Goal: Contribute content

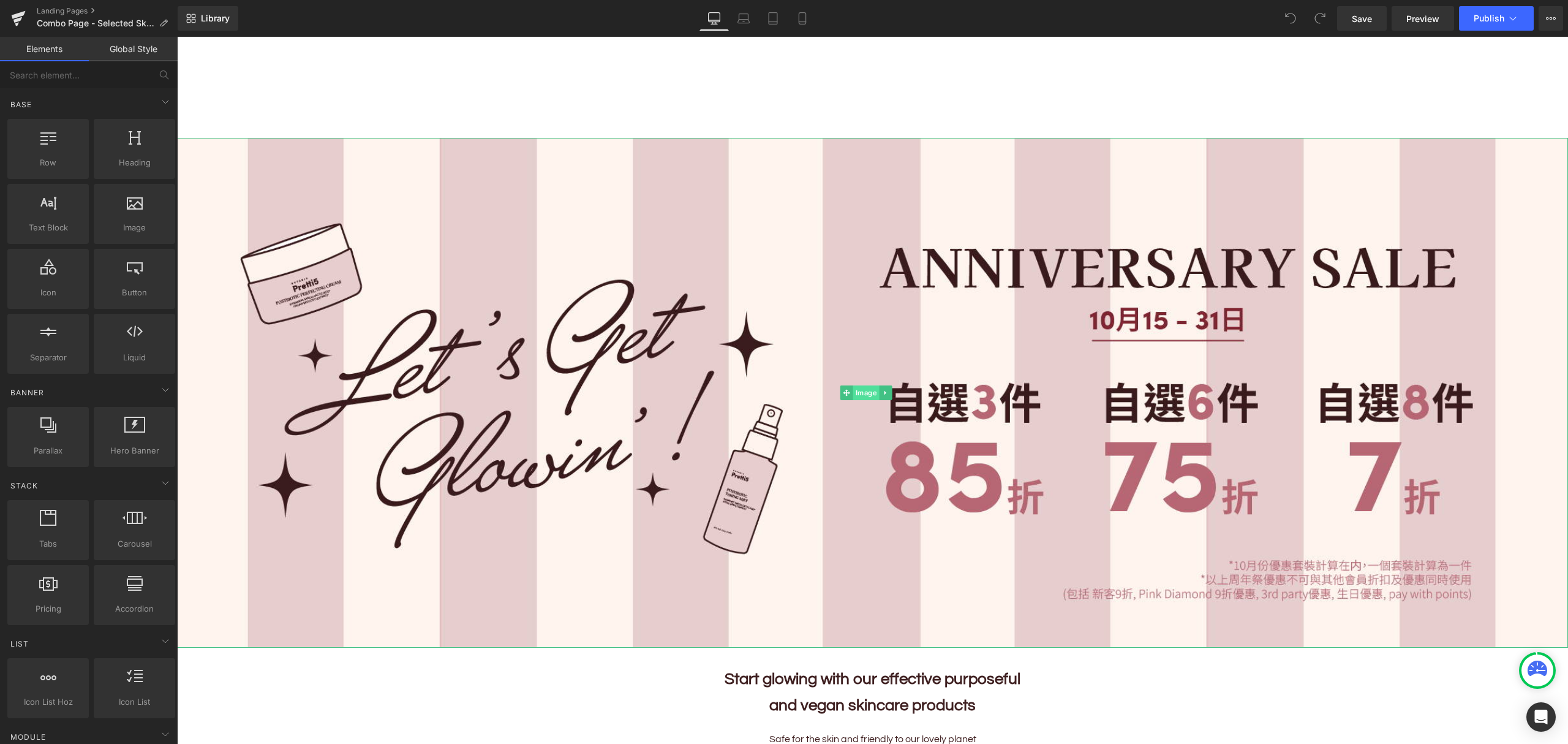
click at [858, 391] on span "Image" at bounding box center [866, 392] width 26 height 15
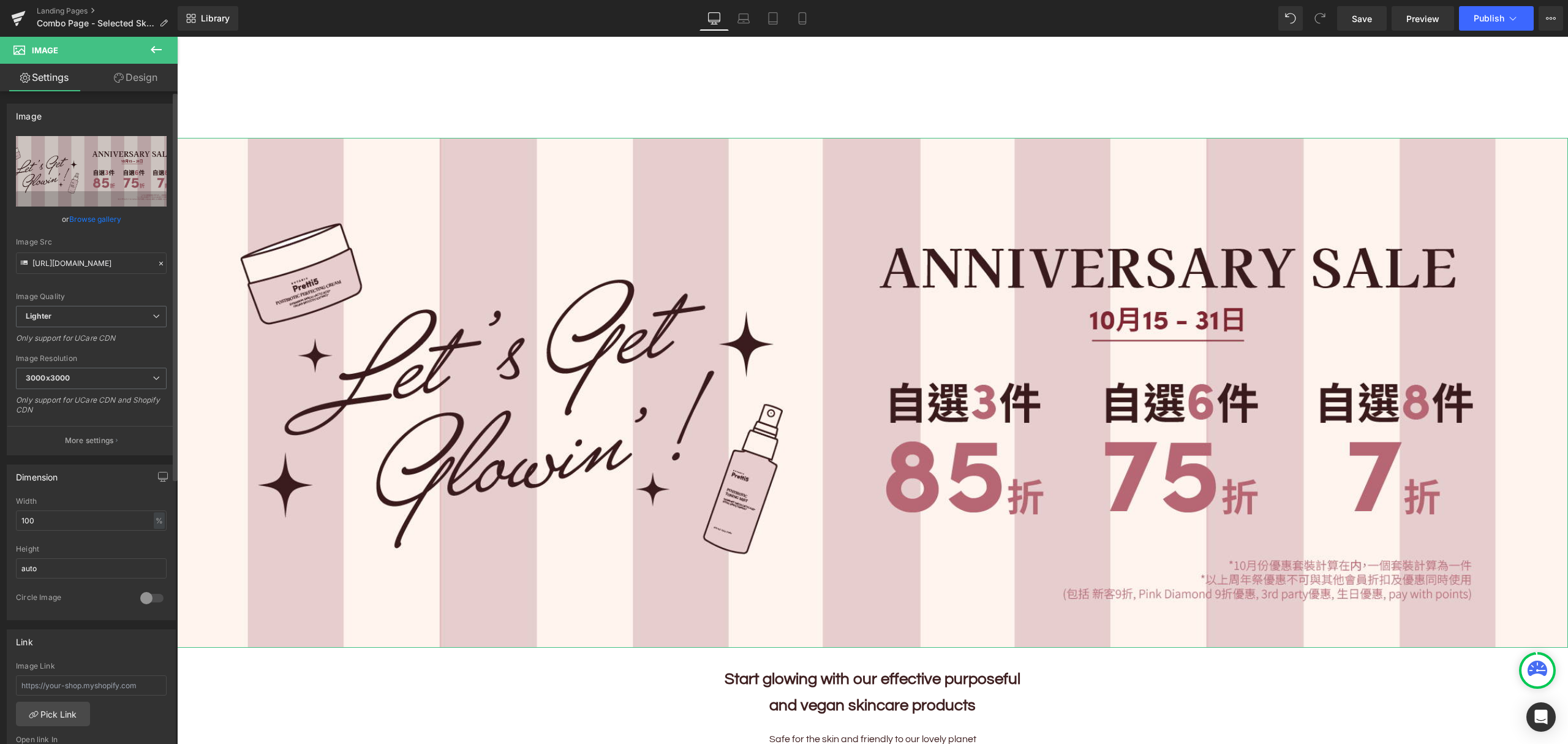
click at [99, 219] on link "Browse gallery" at bounding box center [95, 219] width 52 height 21
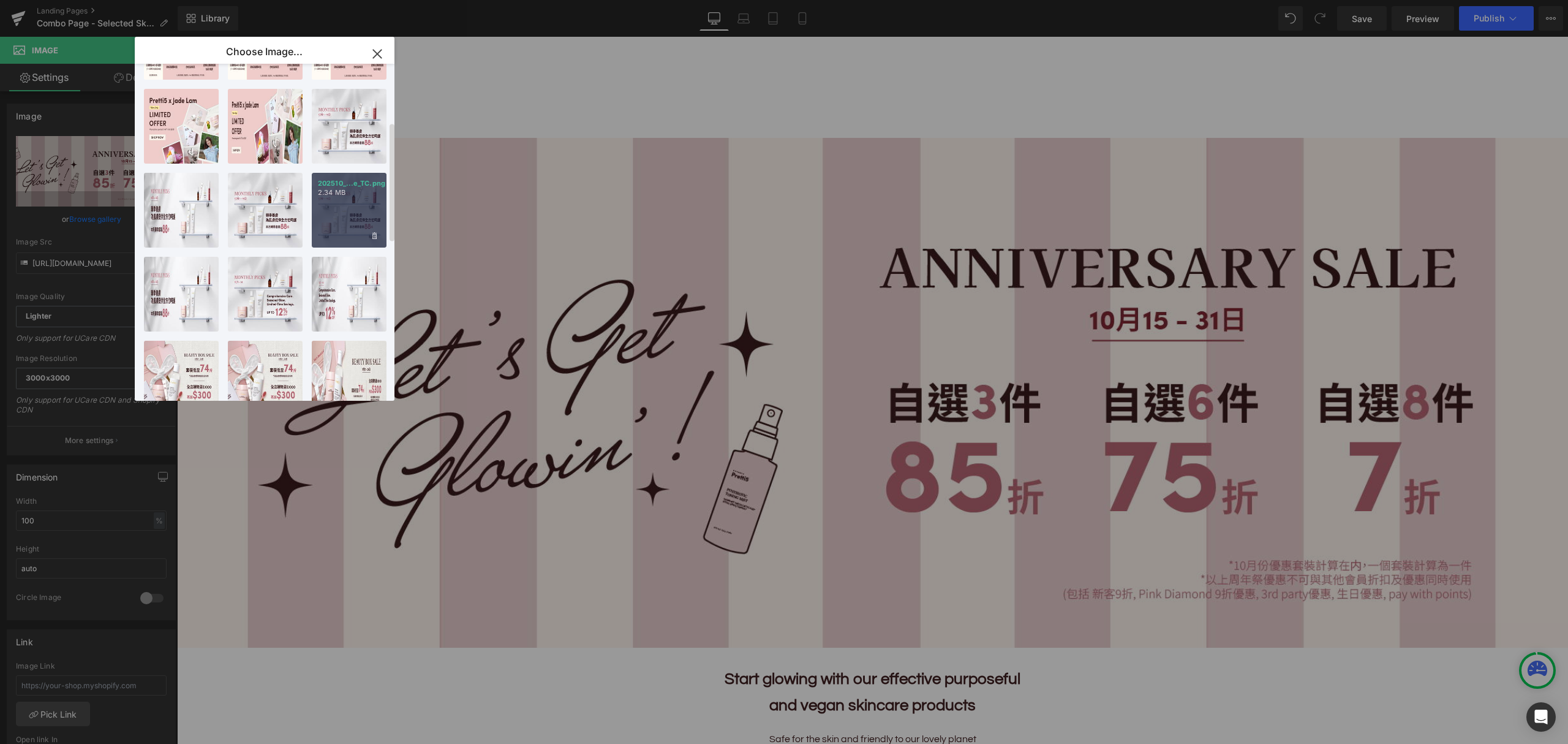
scroll to position [163, 0]
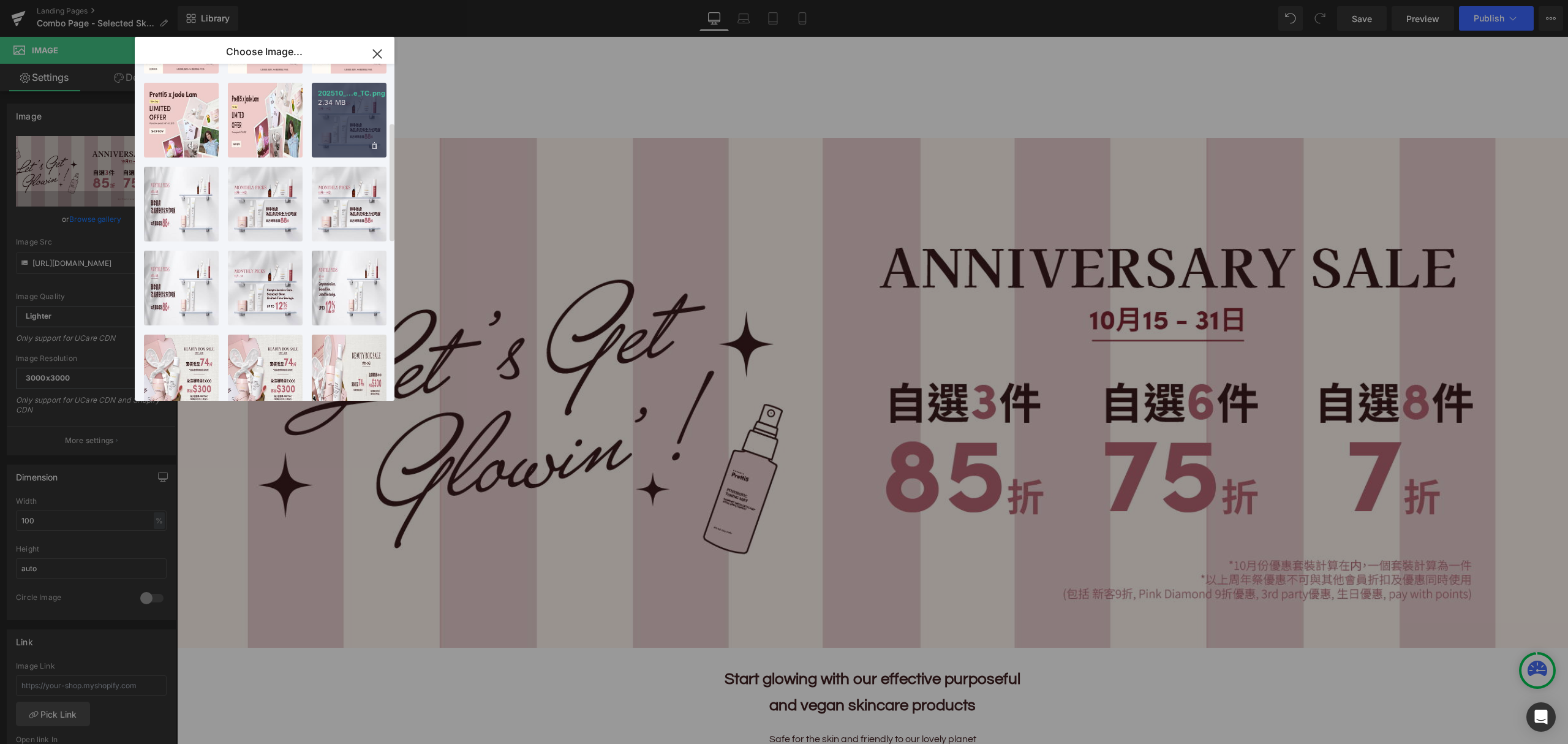
click at [345, 115] on div "202510_...e_TC.png 2.34 MB" at bounding box center [349, 120] width 75 height 75
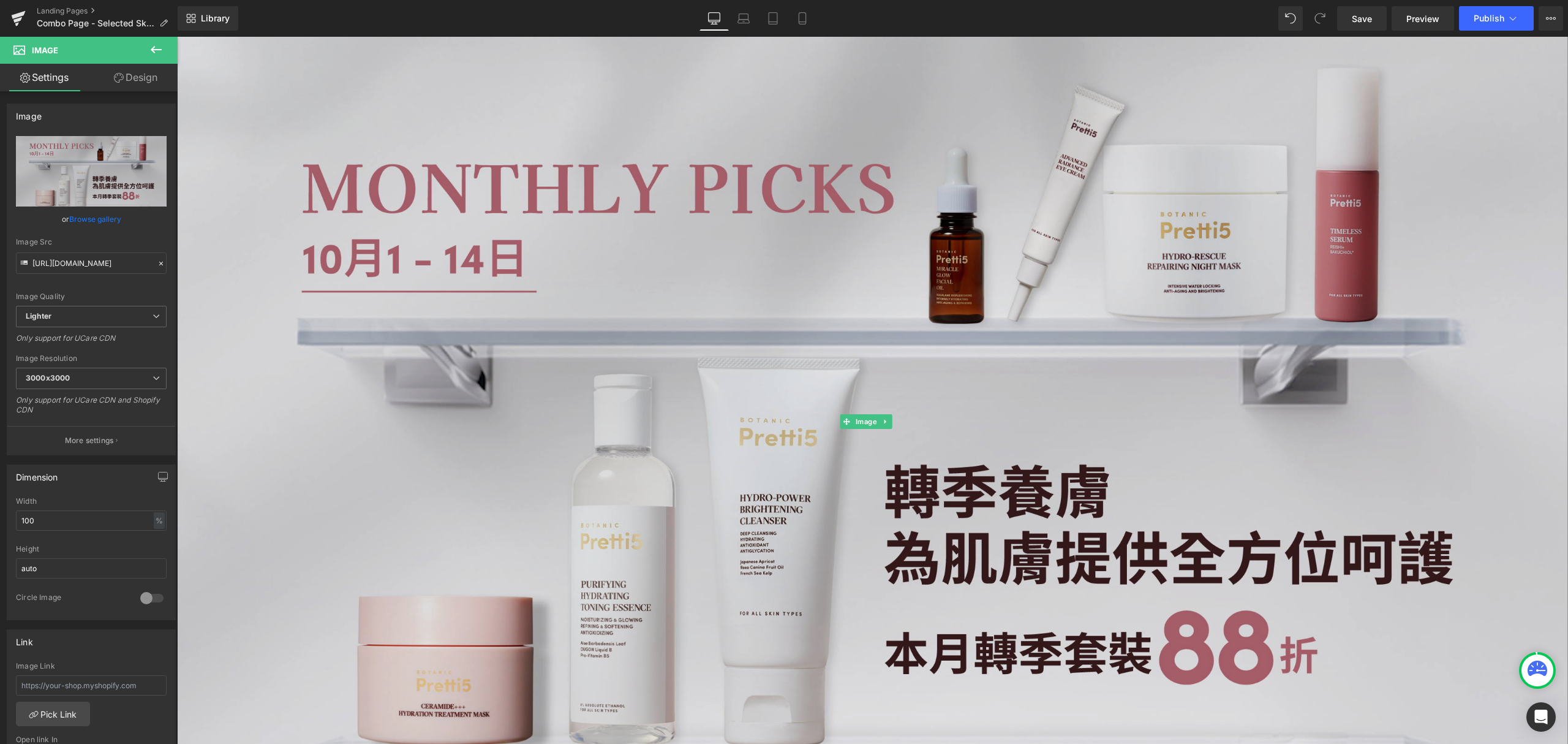
scroll to position [245, 0]
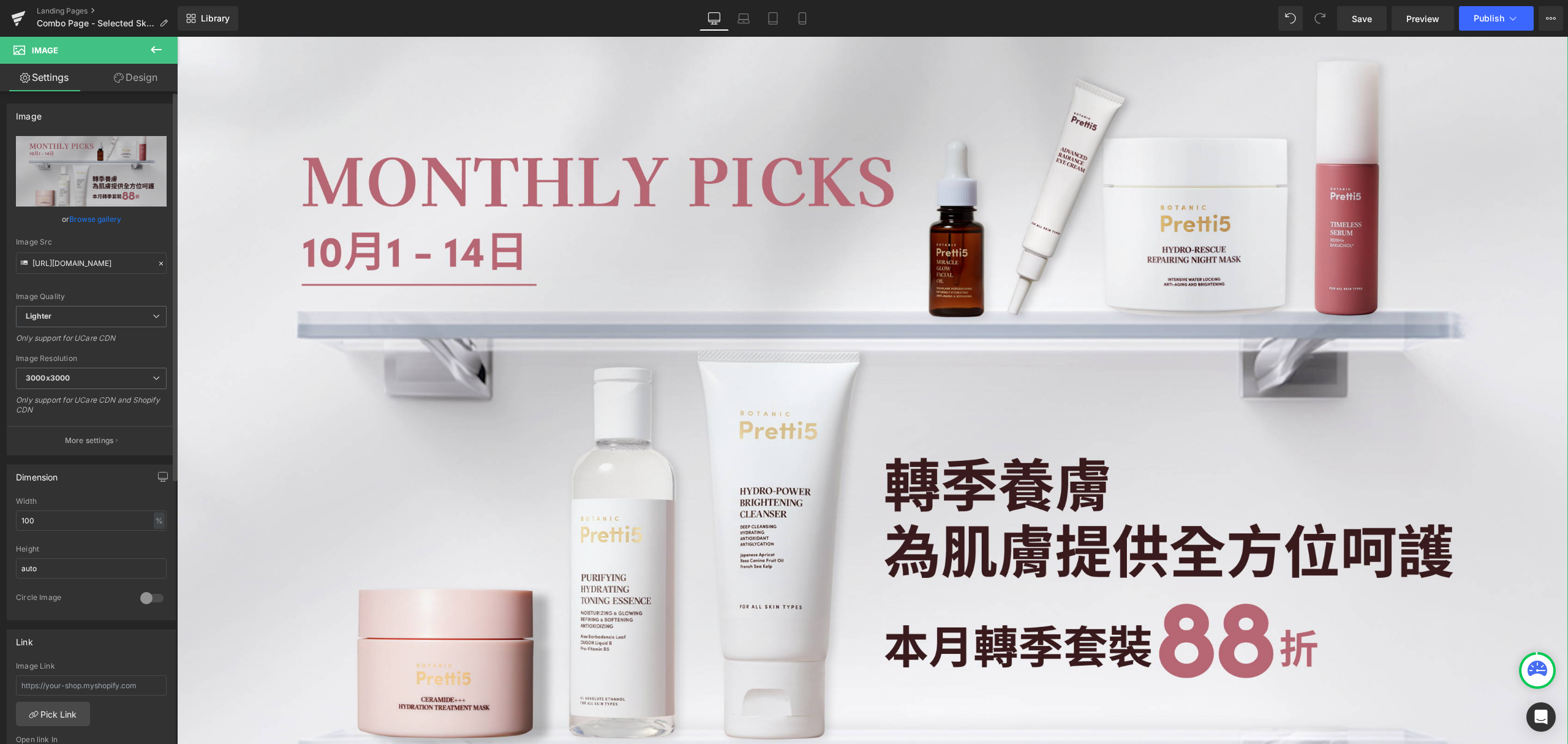
click at [87, 217] on link "Browse gallery" at bounding box center [95, 219] width 52 height 21
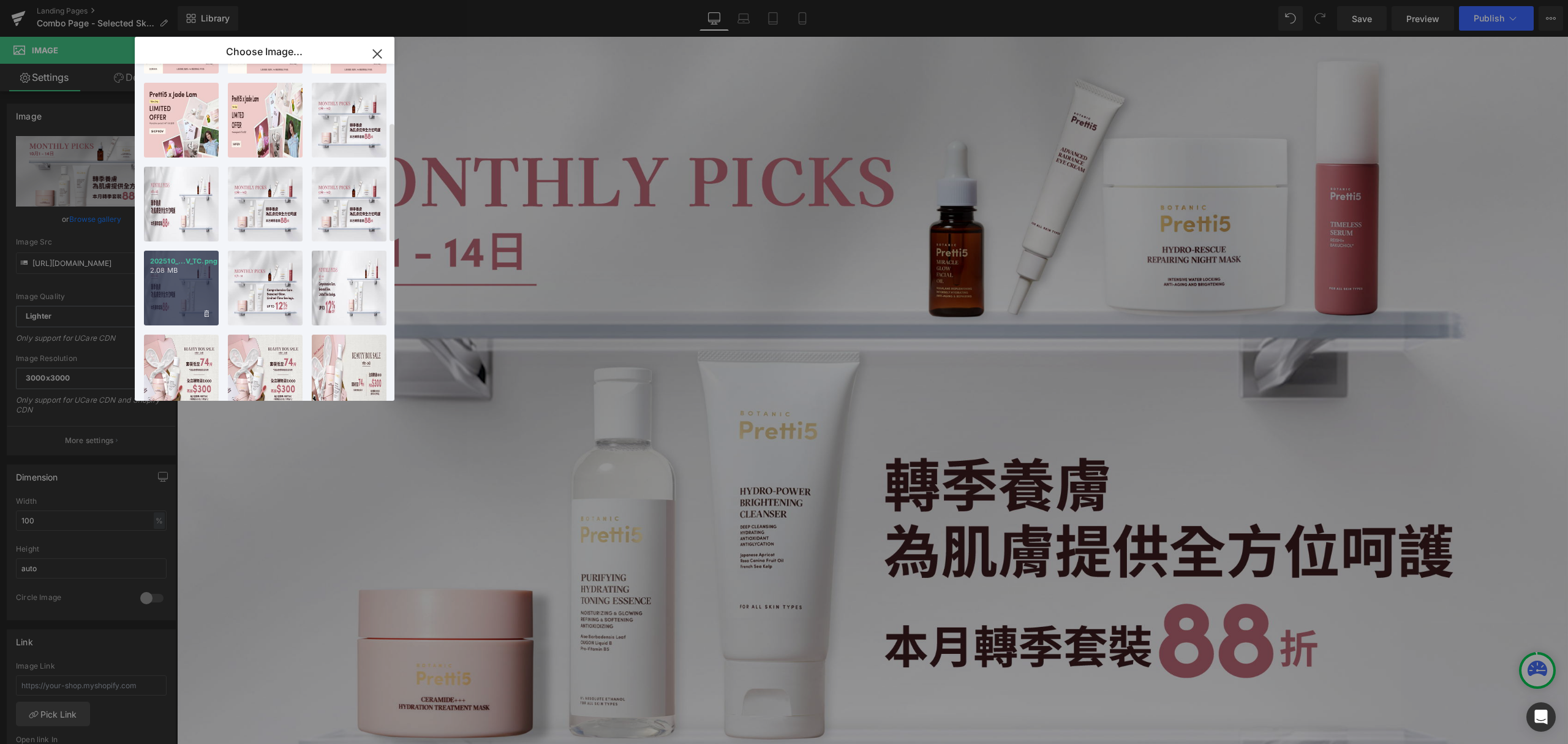
click at [190, 278] on div "202510_...V_TC.png 2.08 MB" at bounding box center [181, 288] width 75 height 75
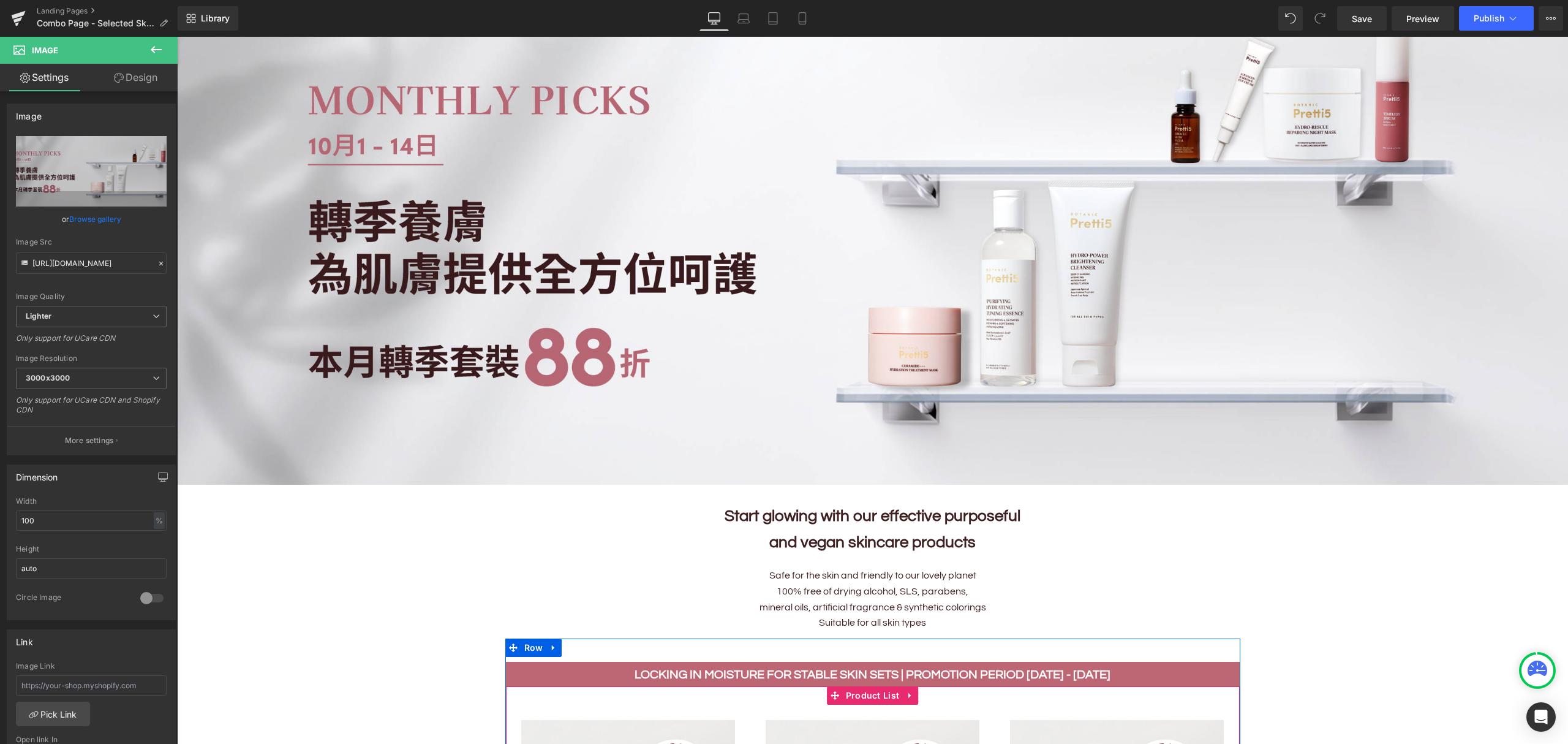
scroll to position [0, 0]
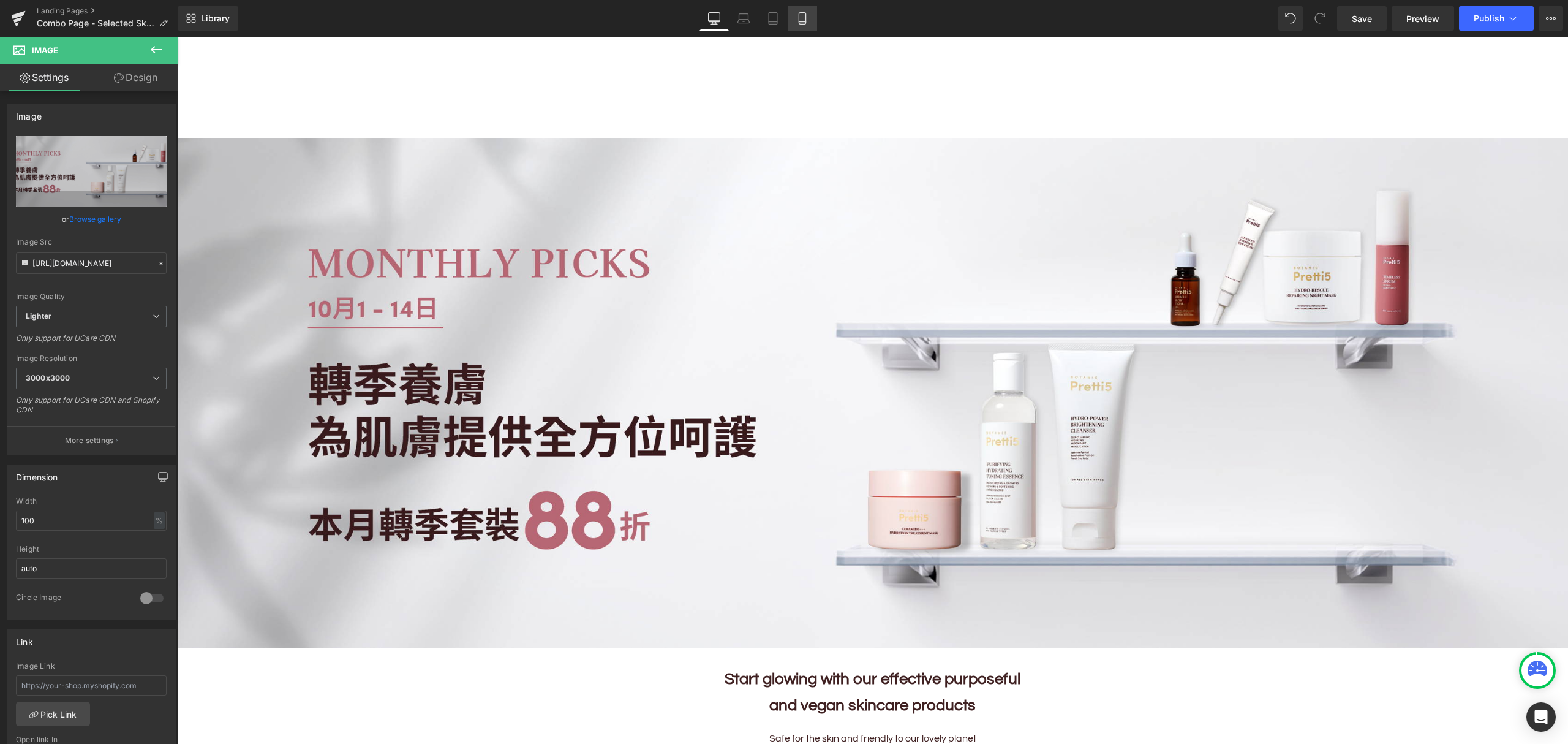
click at [804, 23] on icon at bounding box center [802, 19] width 12 height 12
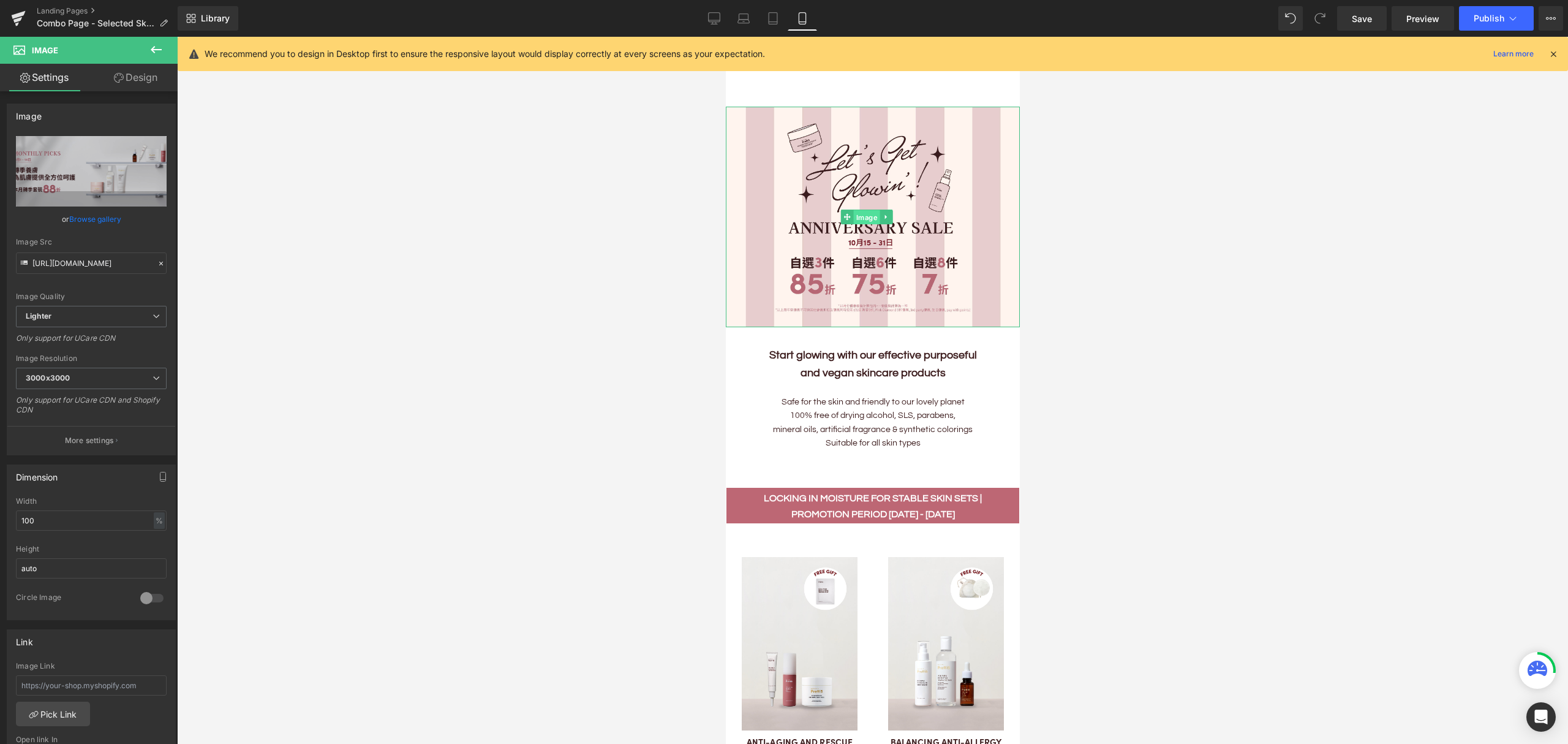
click at [858, 215] on span "Image" at bounding box center [866, 217] width 26 height 15
click at [79, 221] on link "Browse gallery" at bounding box center [95, 219] width 52 height 21
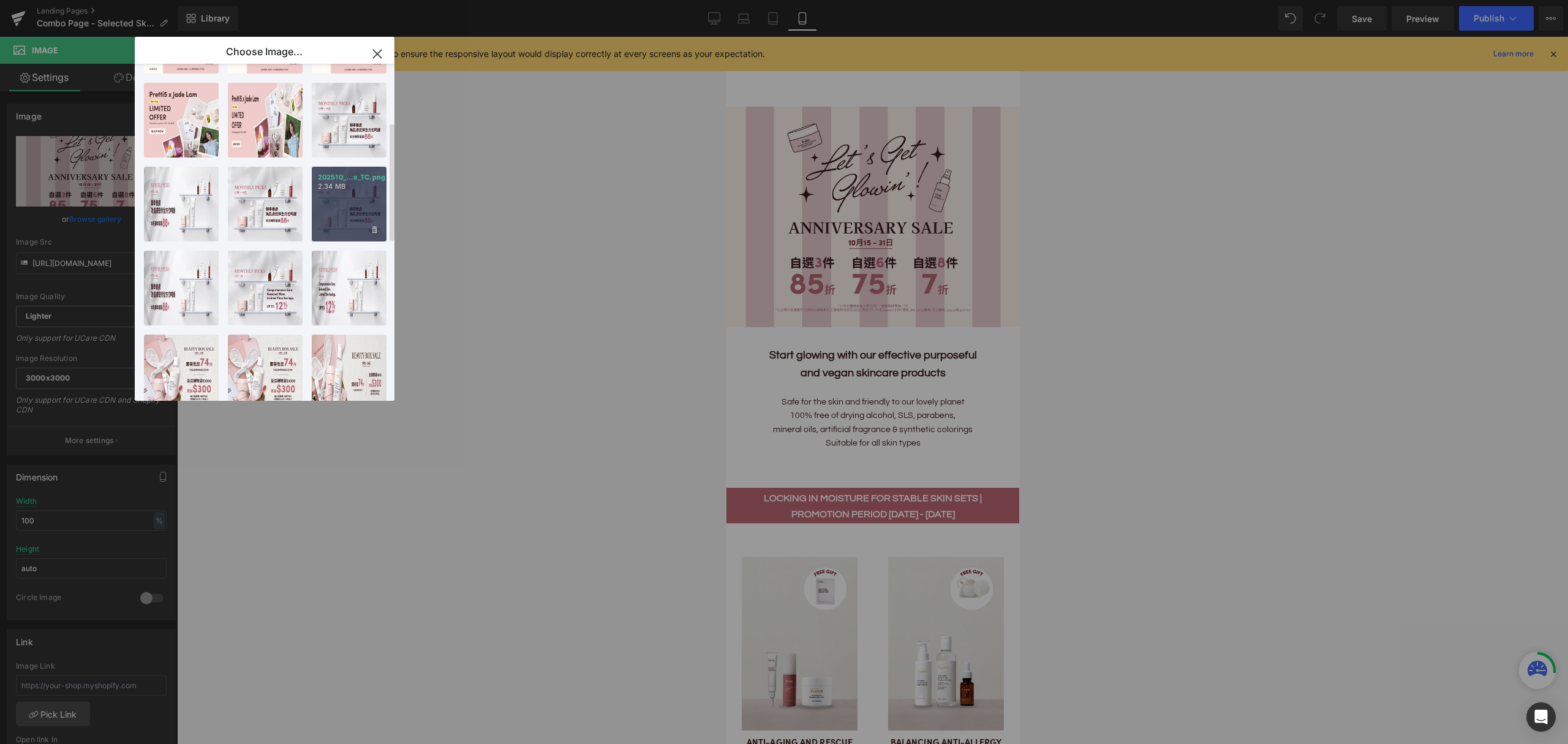
click at [340, 200] on div "202510_...e_TC.png 2.34 MB" at bounding box center [349, 204] width 75 height 75
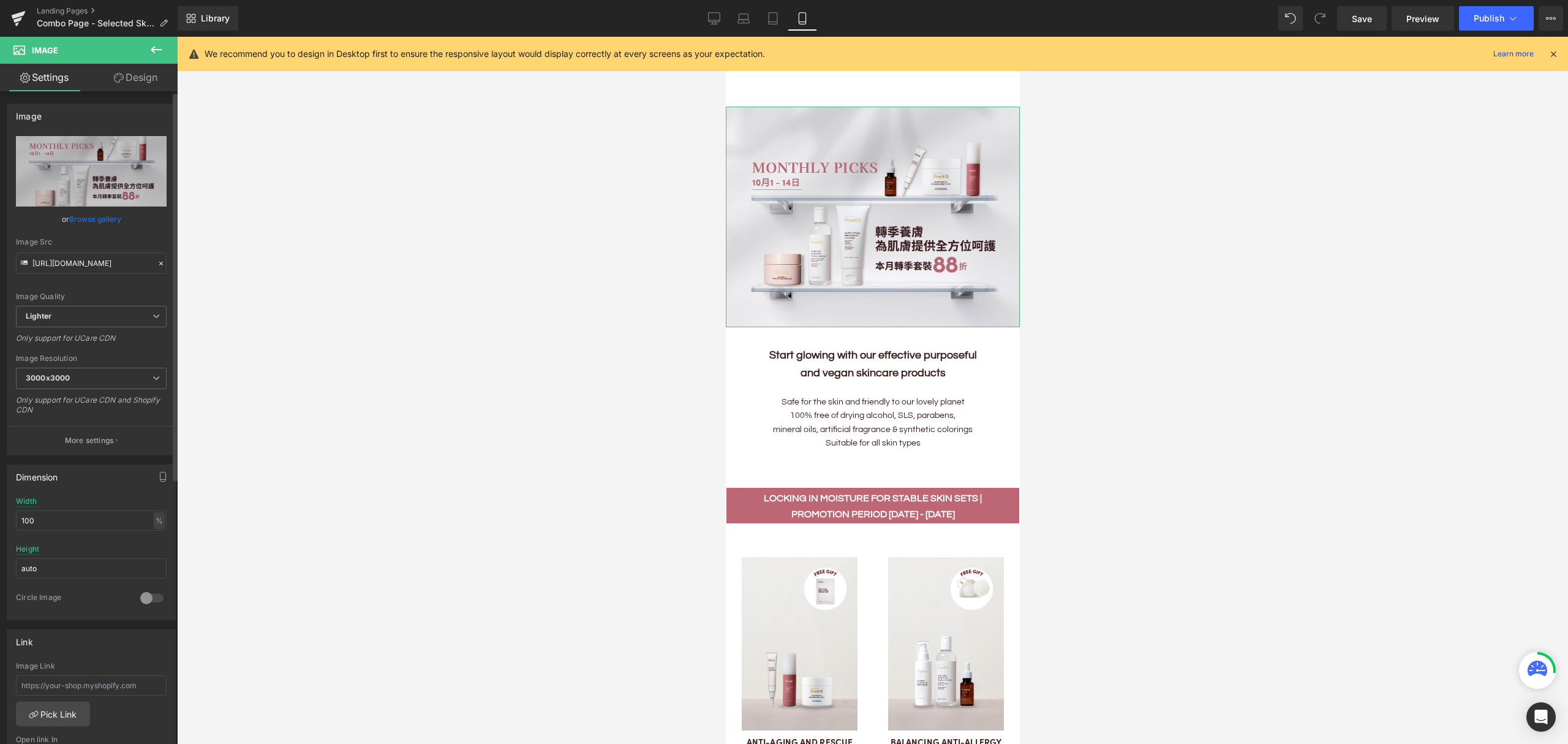
click at [92, 221] on link "Browse gallery" at bounding box center [95, 219] width 52 height 21
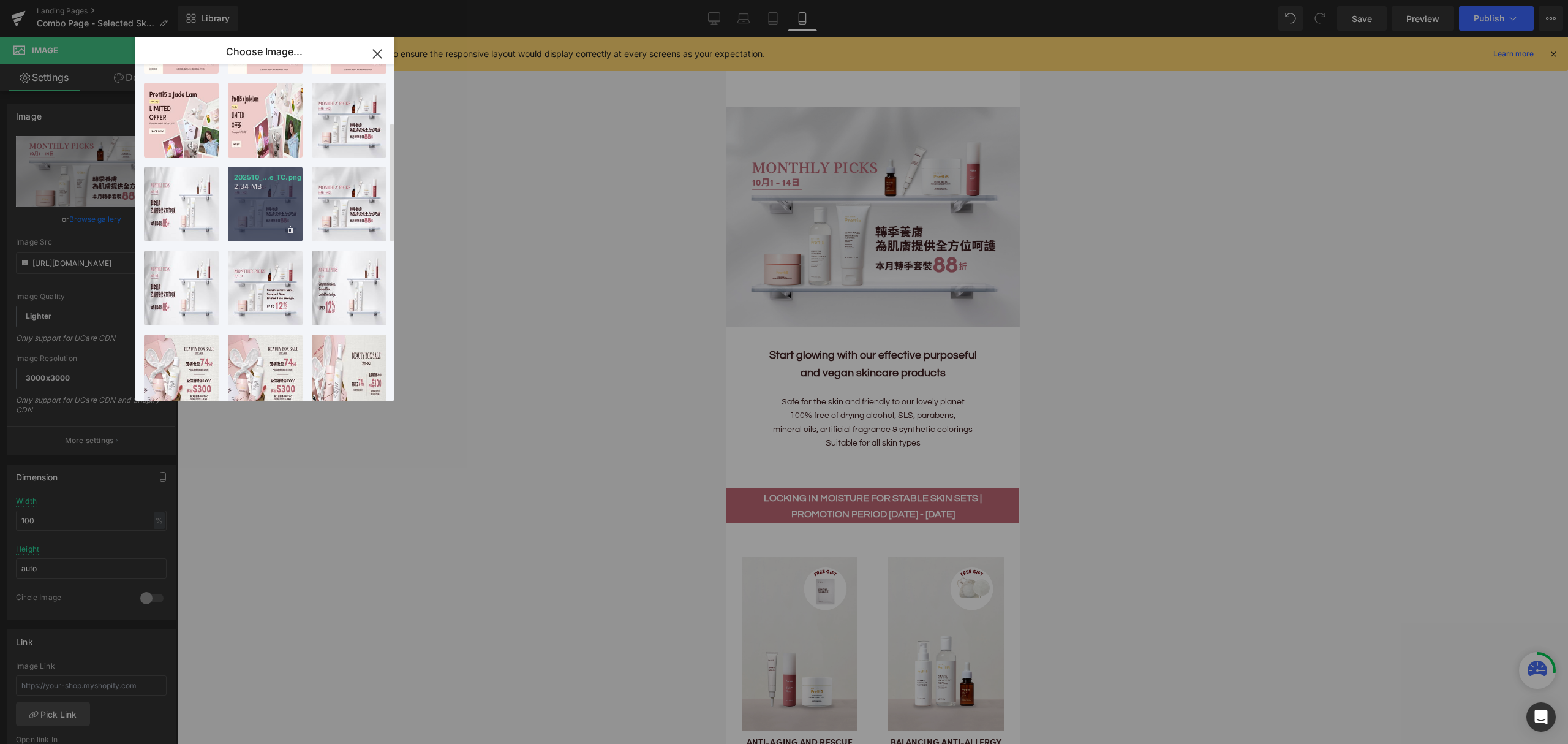
click at [268, 211] on div "202510_...e_TC.png 2.34 MB" at bounding box center [265, 204] width 75 height 75
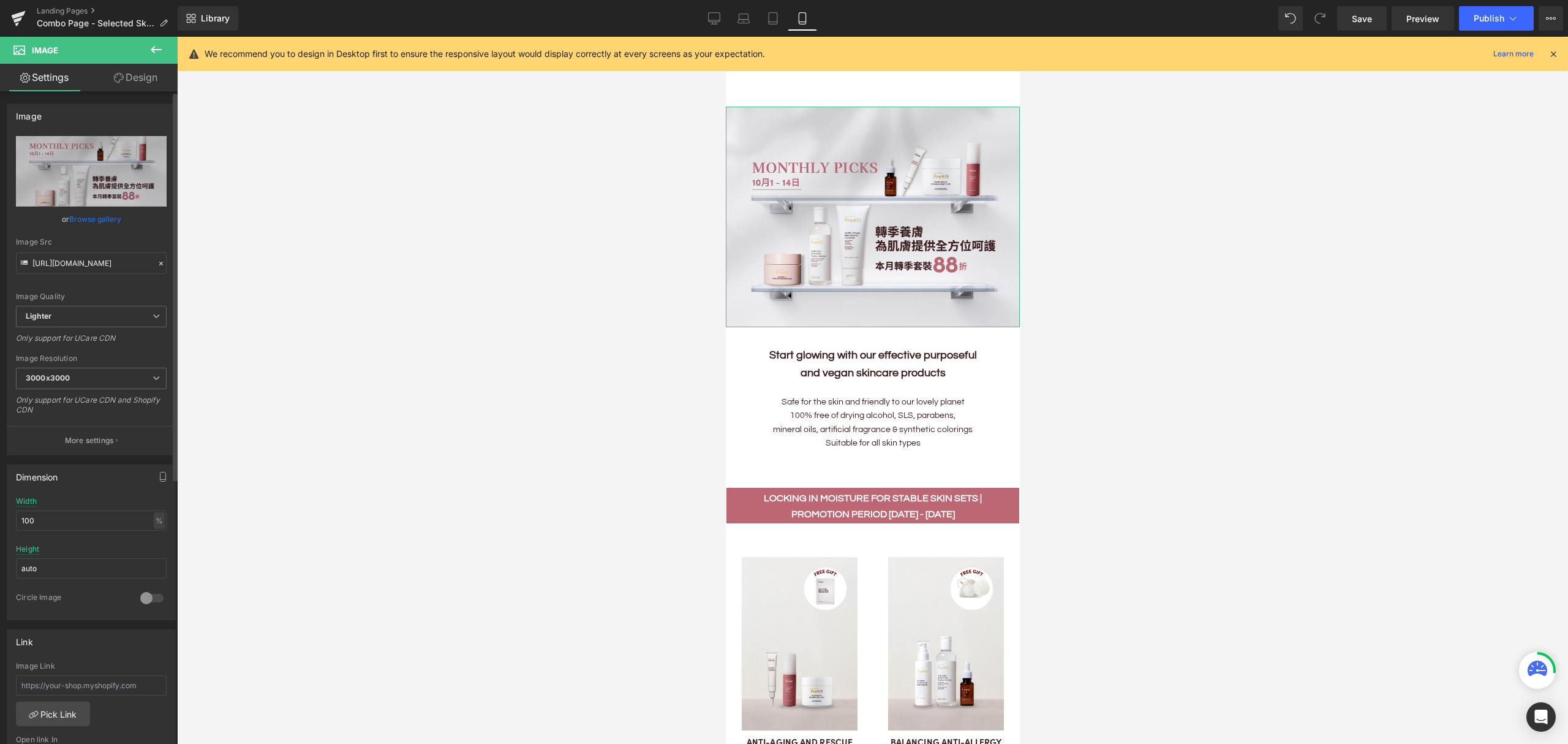
click at [104, 218] on link "Browse gallery" at bounding box center [95, 219] width 52 height 21
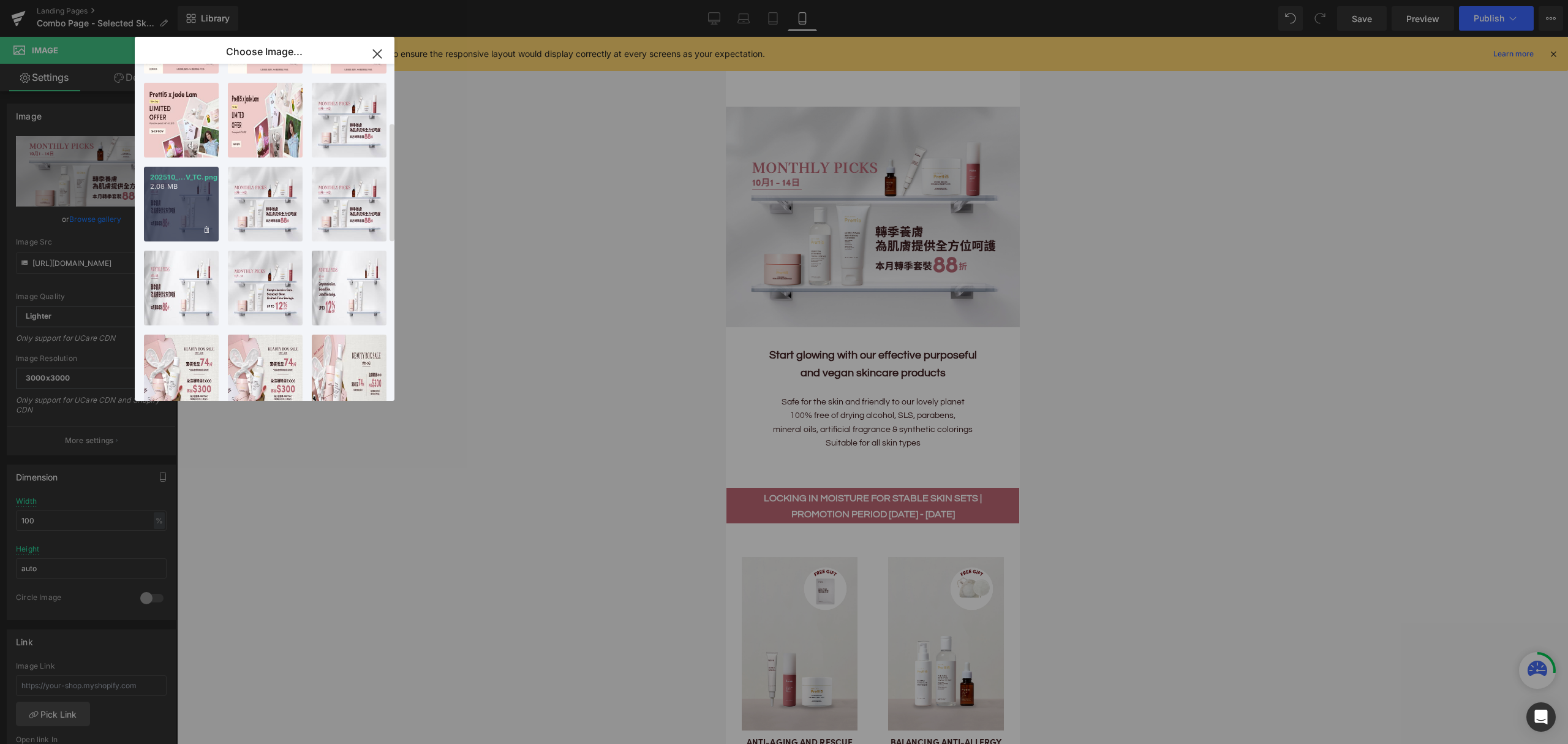
click at [183, 206] on div "202510_...V_TC.png 2.08 MB" at bounding box center [181, 204] width 75 height 75
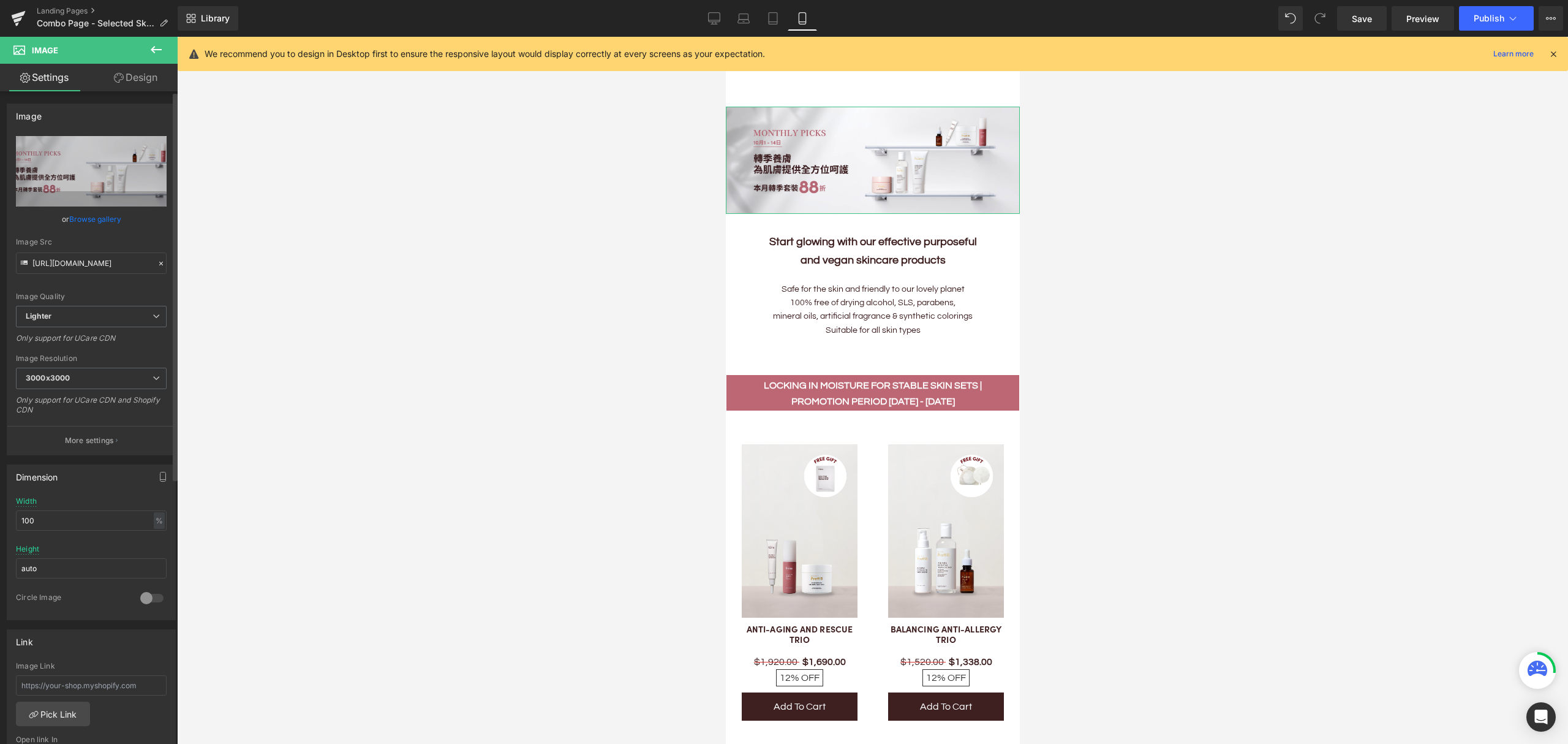
click at [86, 224] on link "Browse gallery" at bounding box center [95, 219] width 52 height 21
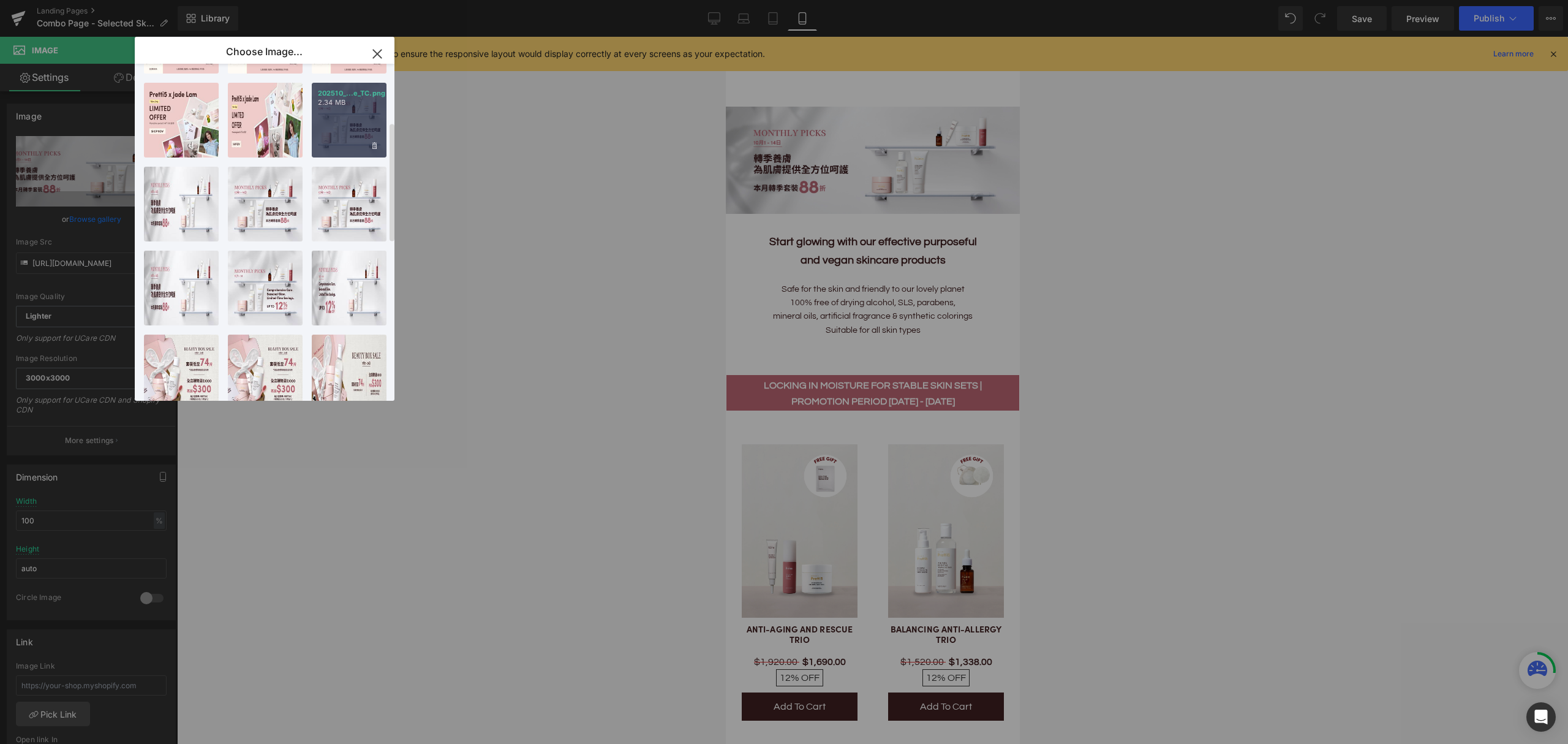
click at [346, 118] on div "202510_...e_TC.png 2.34 MB" at bounding box center [349, 120] width 75 height 75
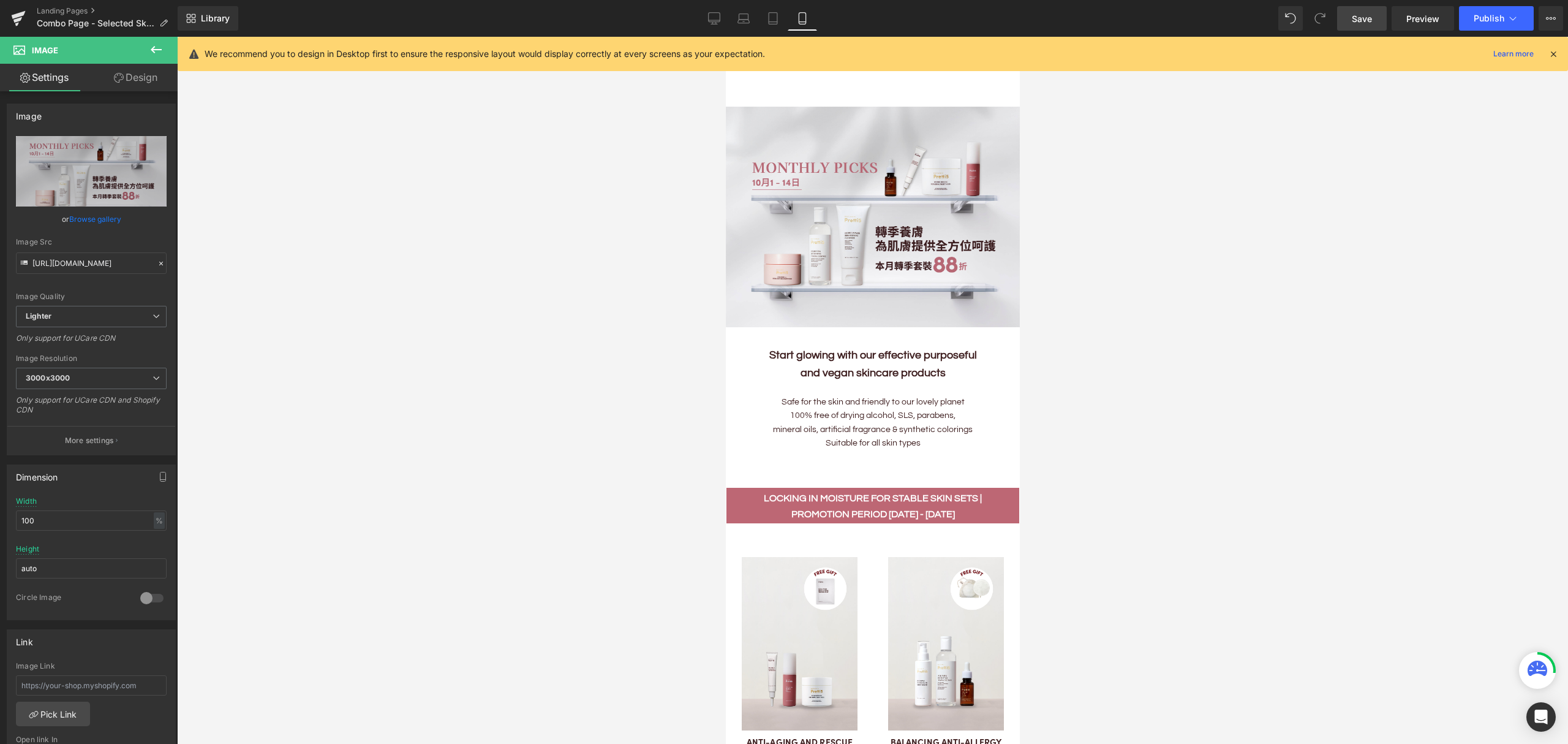
click at [1367, 17] on span "Save" at bounding box center [1361, 19] width 20 height 13
click at [1488, 23] on span "Publish" at bounding box center [1488, 18] width 30 height 10
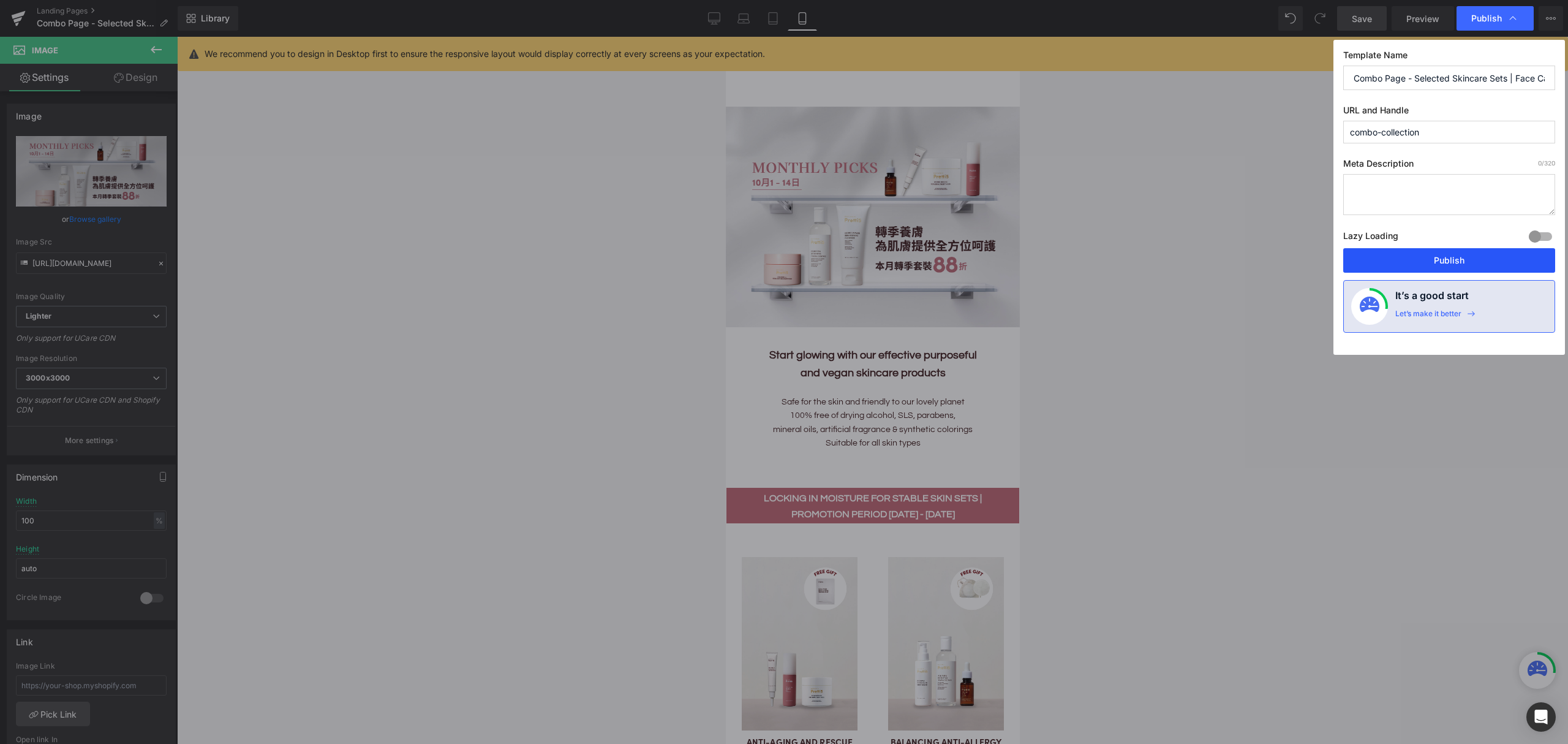
click at [1425, 263] on button "Publish" at bounding box center [1449, 260] width 212 height 24
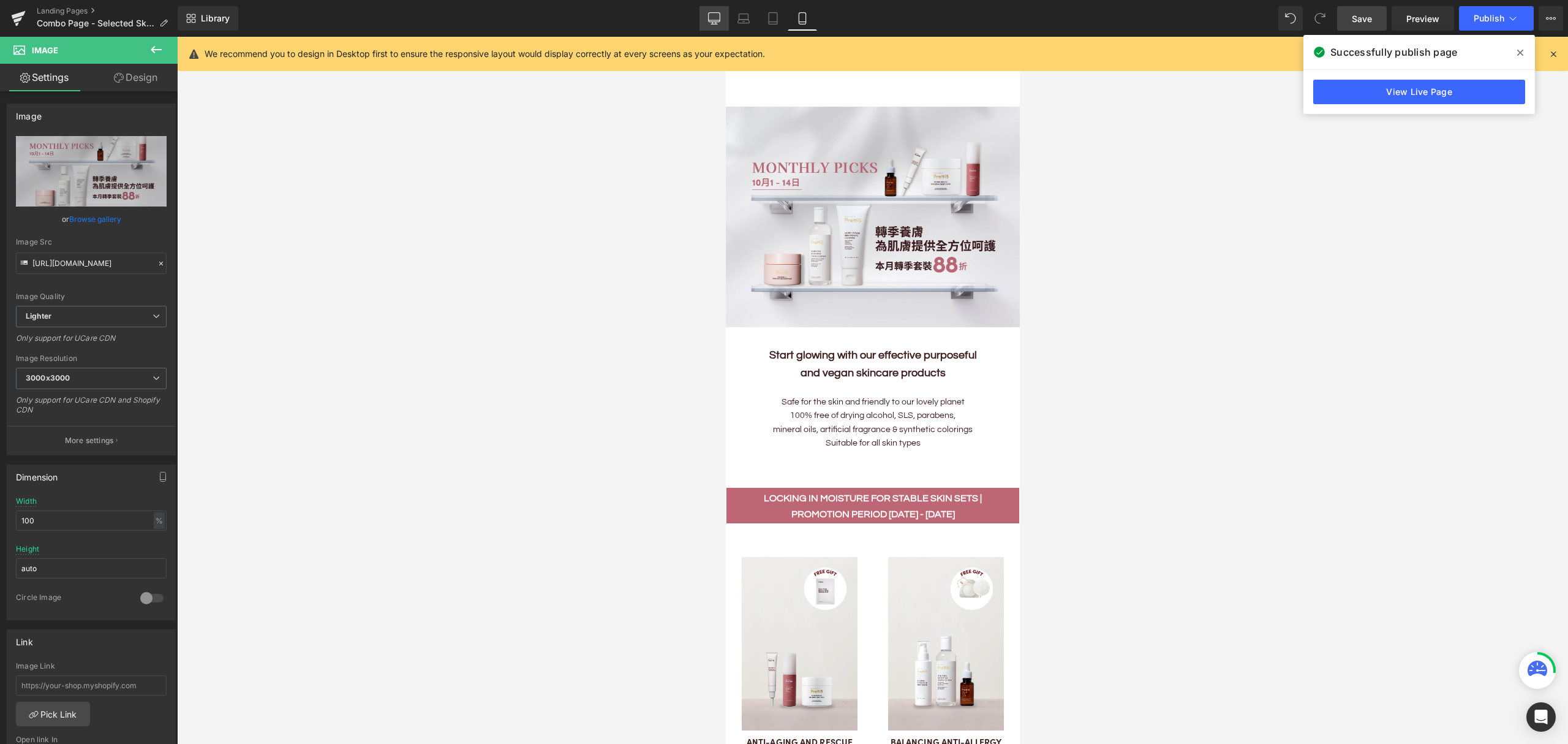
click at [709, 19] on icon at bounding box center [714, 19] width 12 height 12
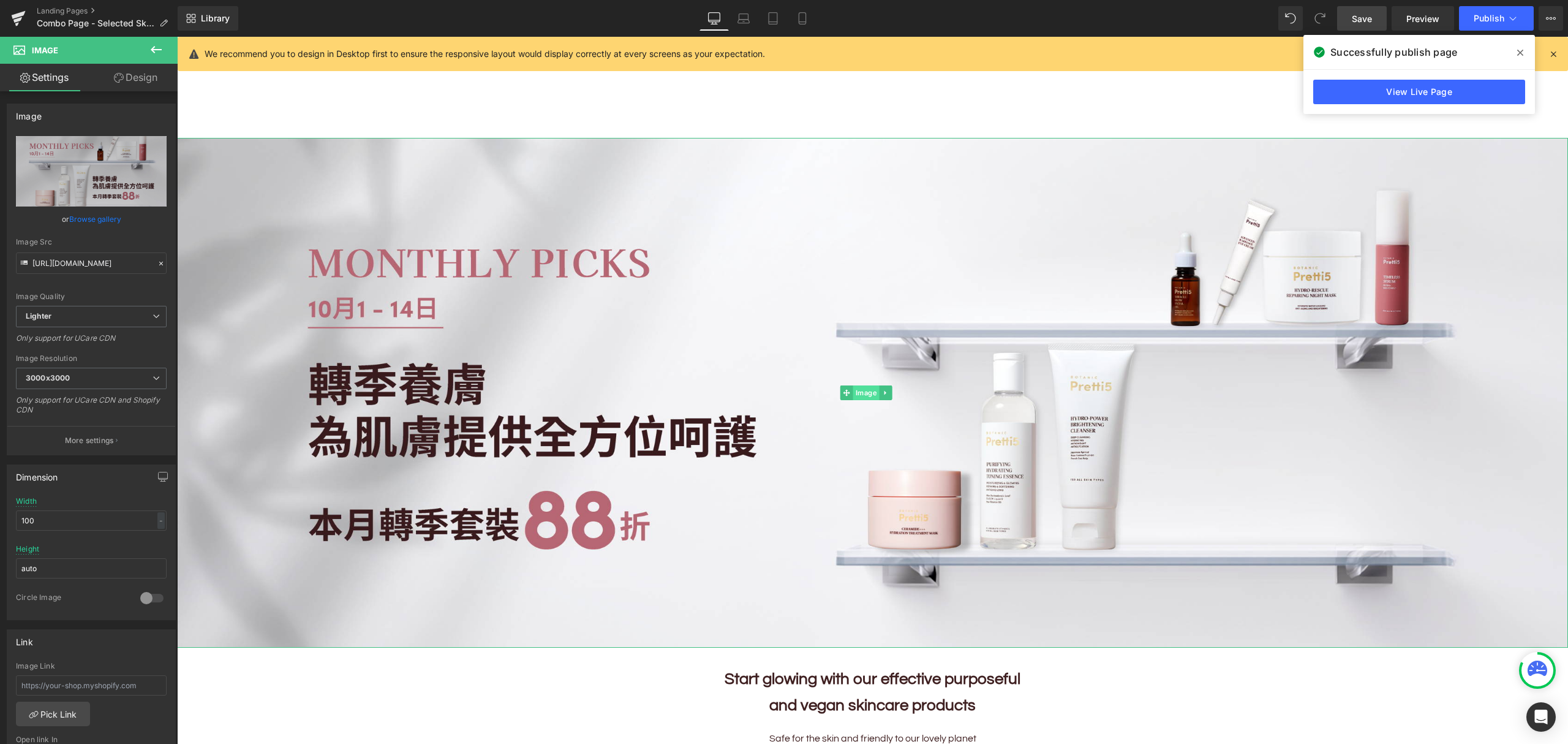
click at [855, 393] on span "Image" at bounding box center [866, 392] width 26 height 15
click at [84, 221] on link "Browse gallery" at bounding box center [95, 219] width 52 height 21
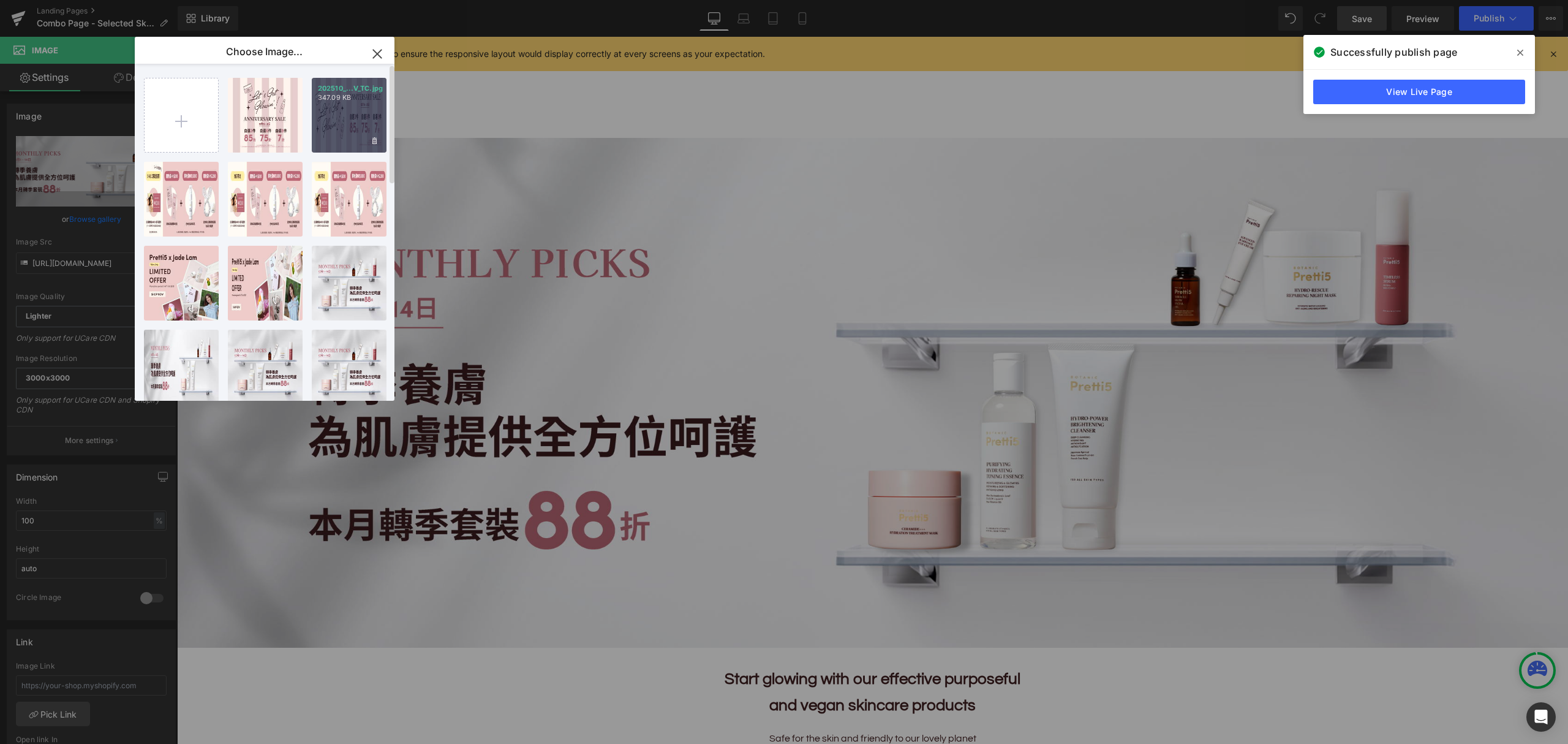
click at [329, 114] on div "202510_...V_TC.jpg 347.09 KB" at bounding box center [349, 115] width 75 height 75
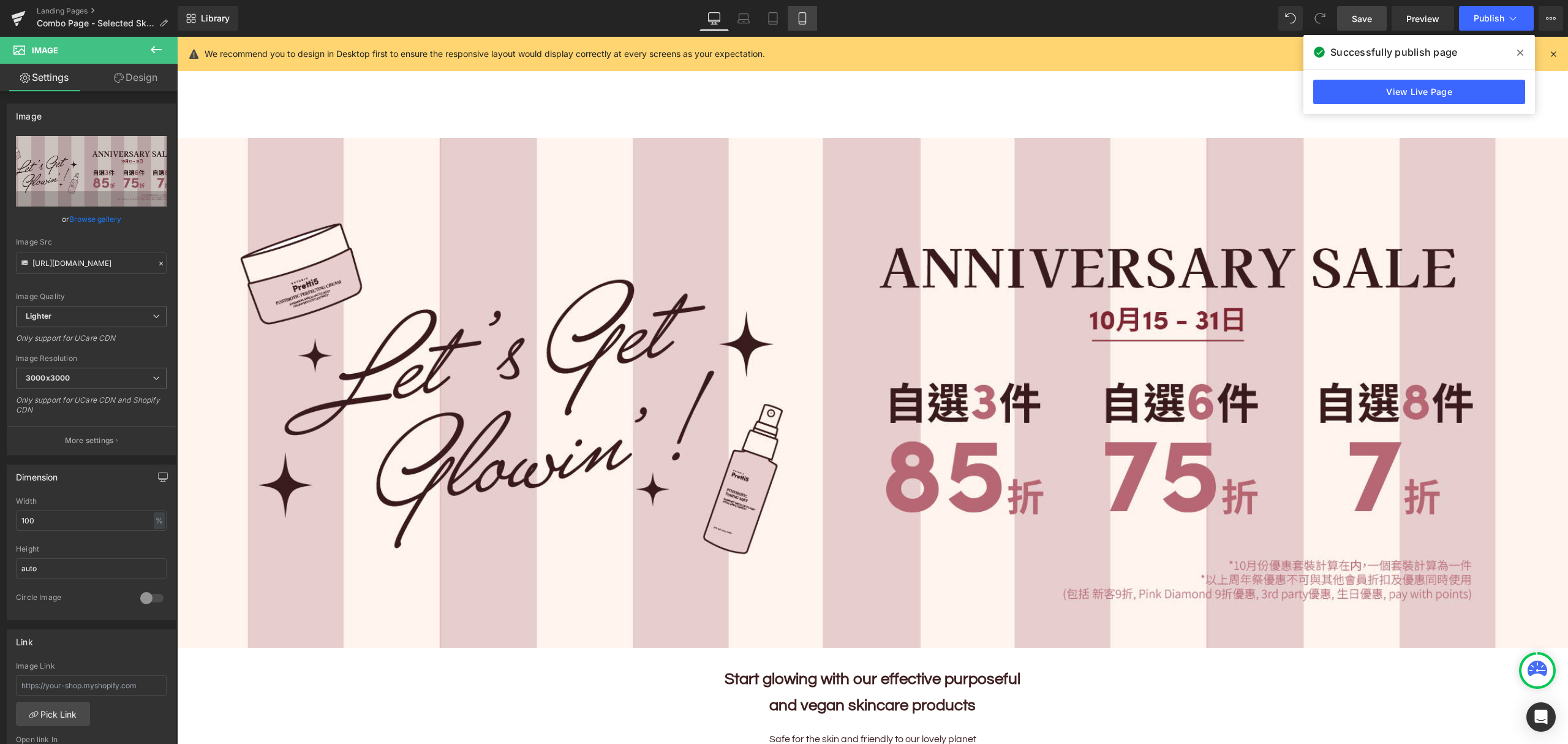
click at [797, 18] on icon at bounding box center [802, 19] width 12 height 12
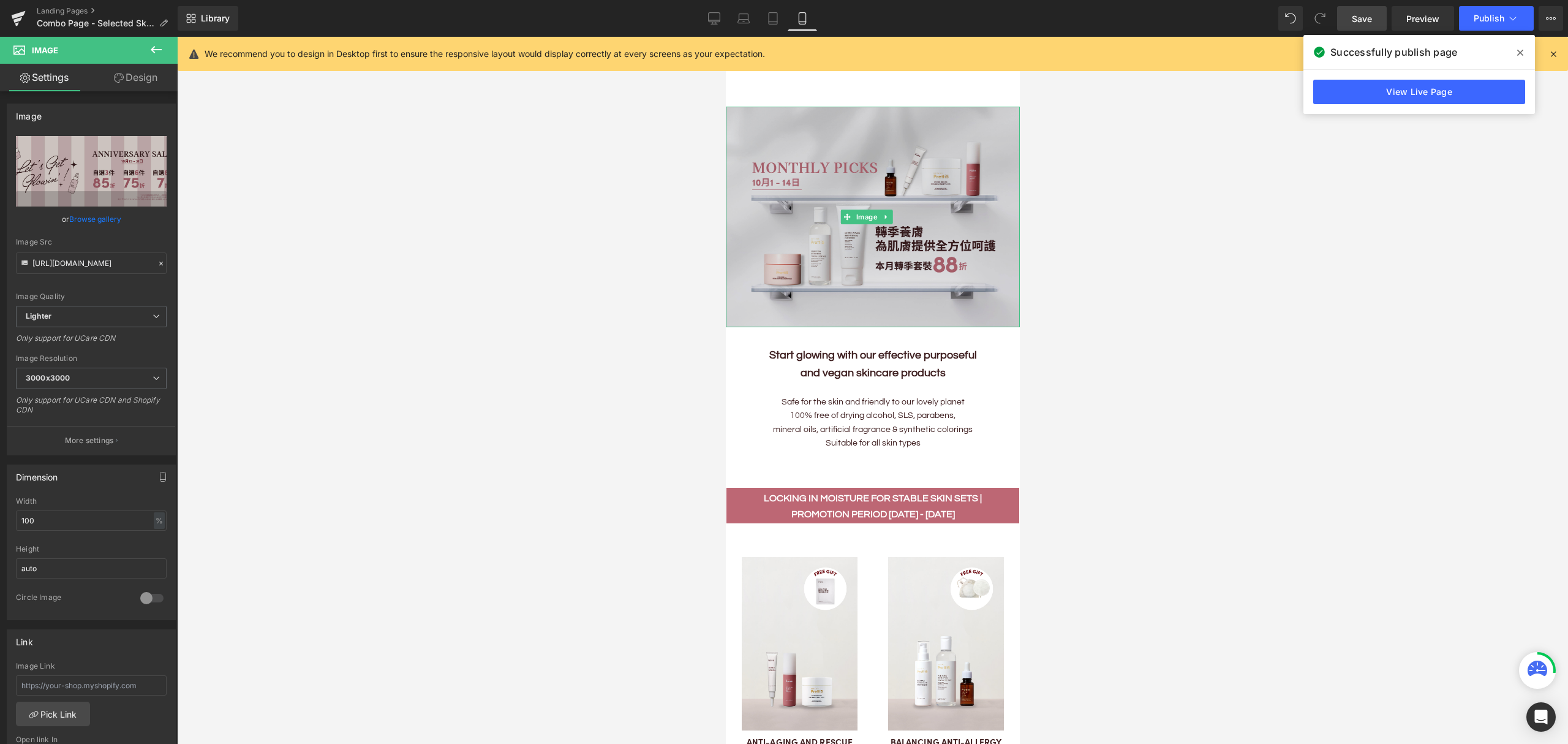
click at [862, 227] on img at bounding box center [871, 217] width 294 height 221
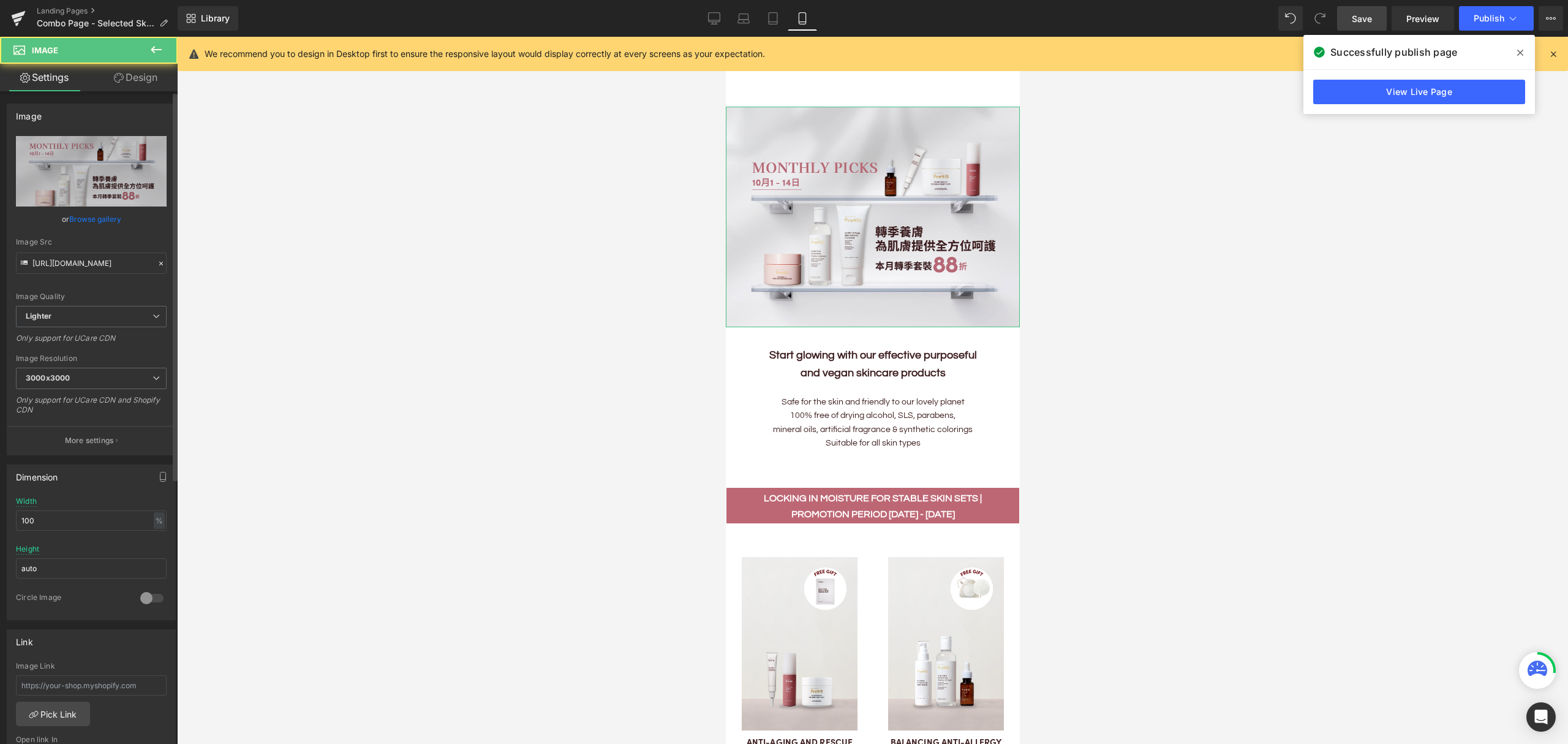
click at [104, 217] on link "Browse gallery" at bounding box center [95, 219] width 52 height 21
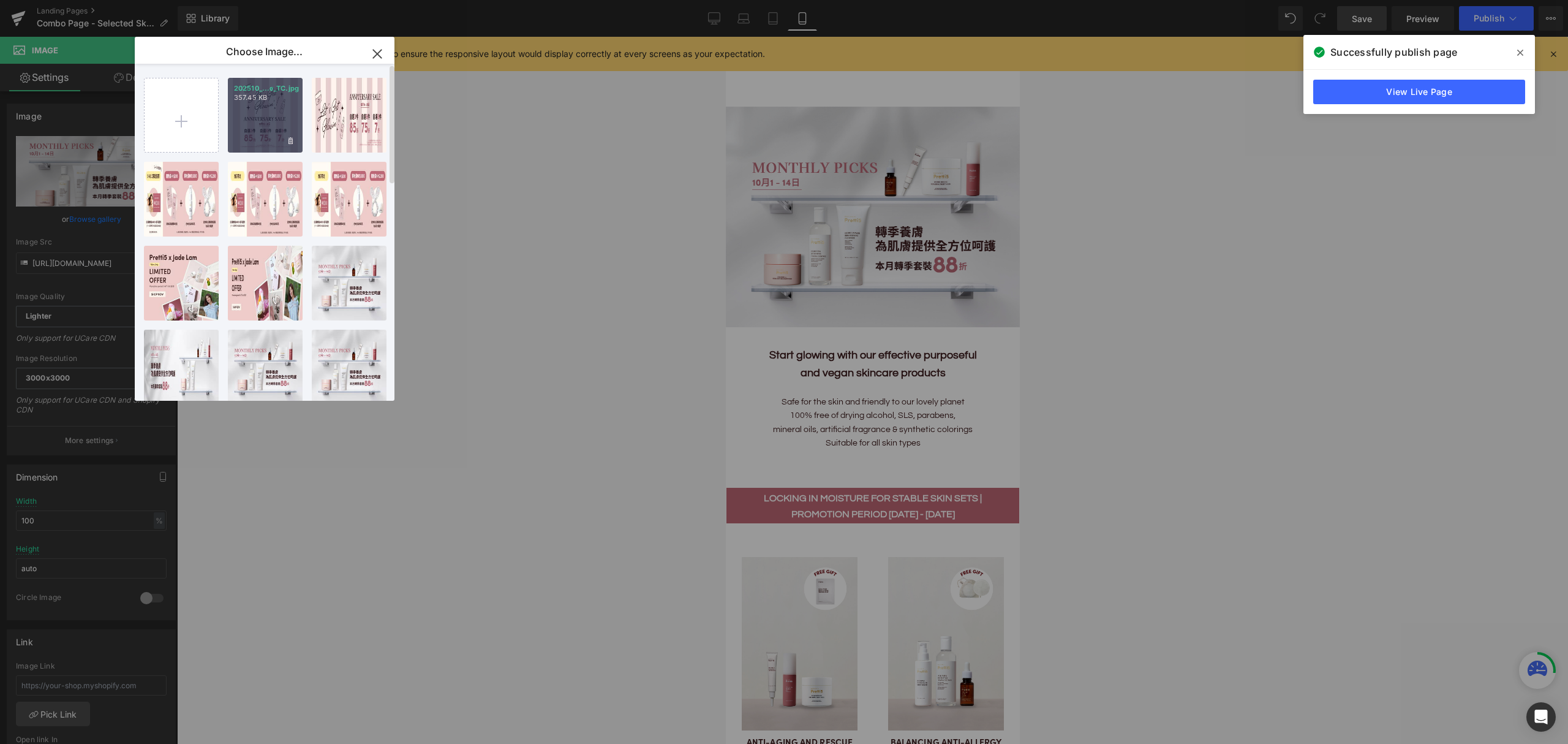
click at [267, 127] on div "202510_...e_TC.jpg 357.45 KB" at bounding box center [265, 115] width 75 height 75
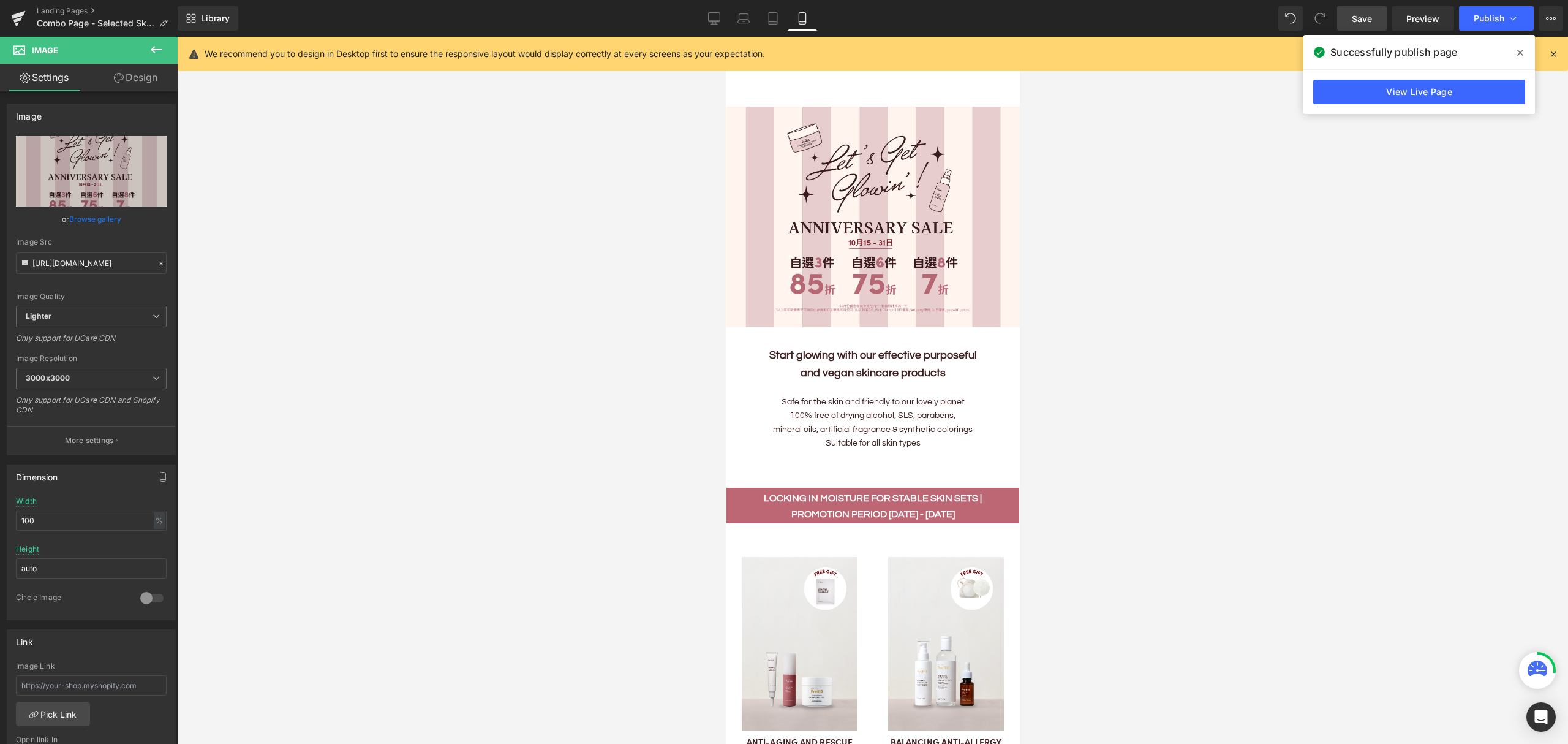
click at [1363, 15] on span "Save" at bounding box center [1361, 19] width 20 height 13
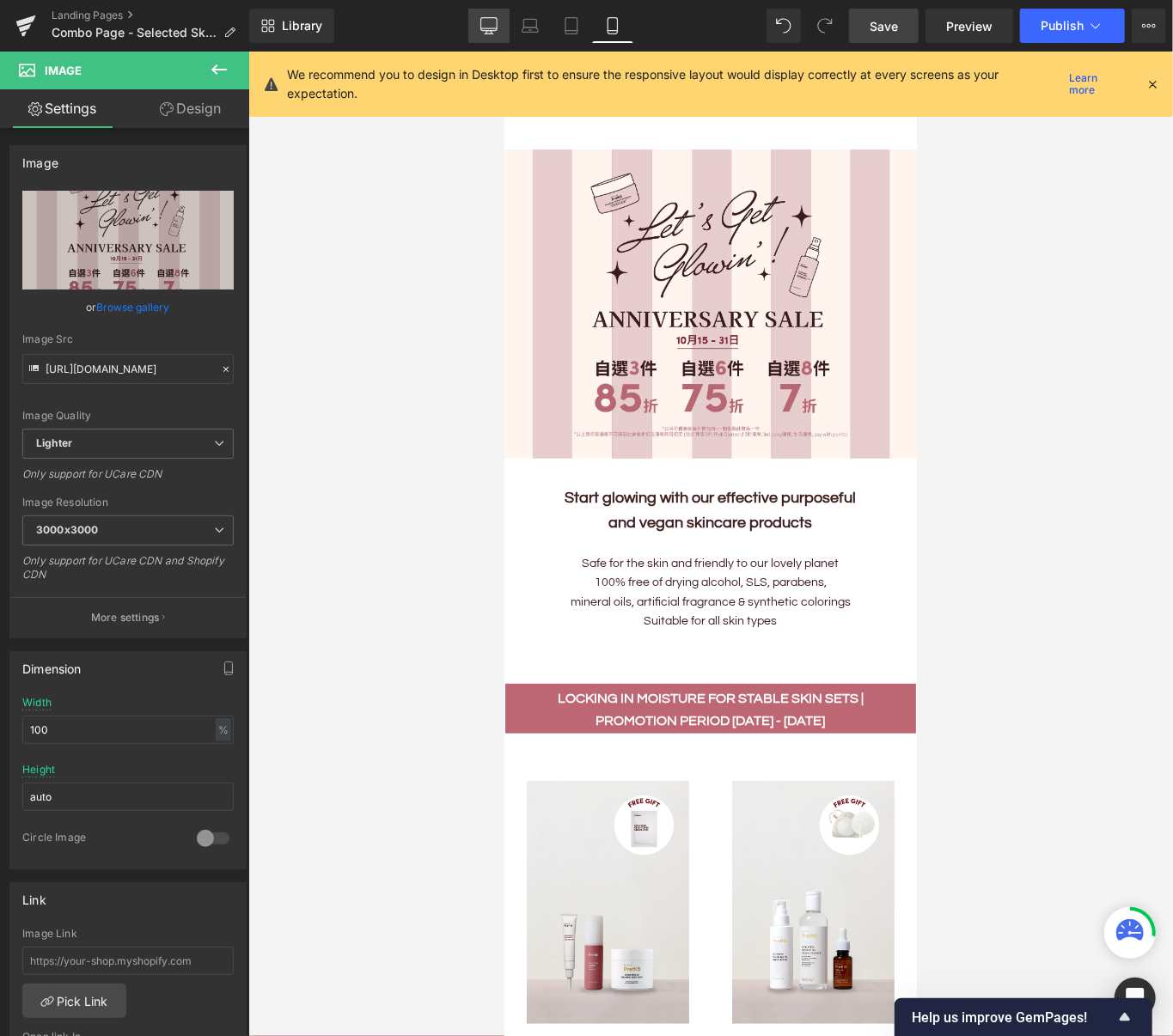
click at [490, 28] on icon at bounding box center [488, 28] width 16 height 0
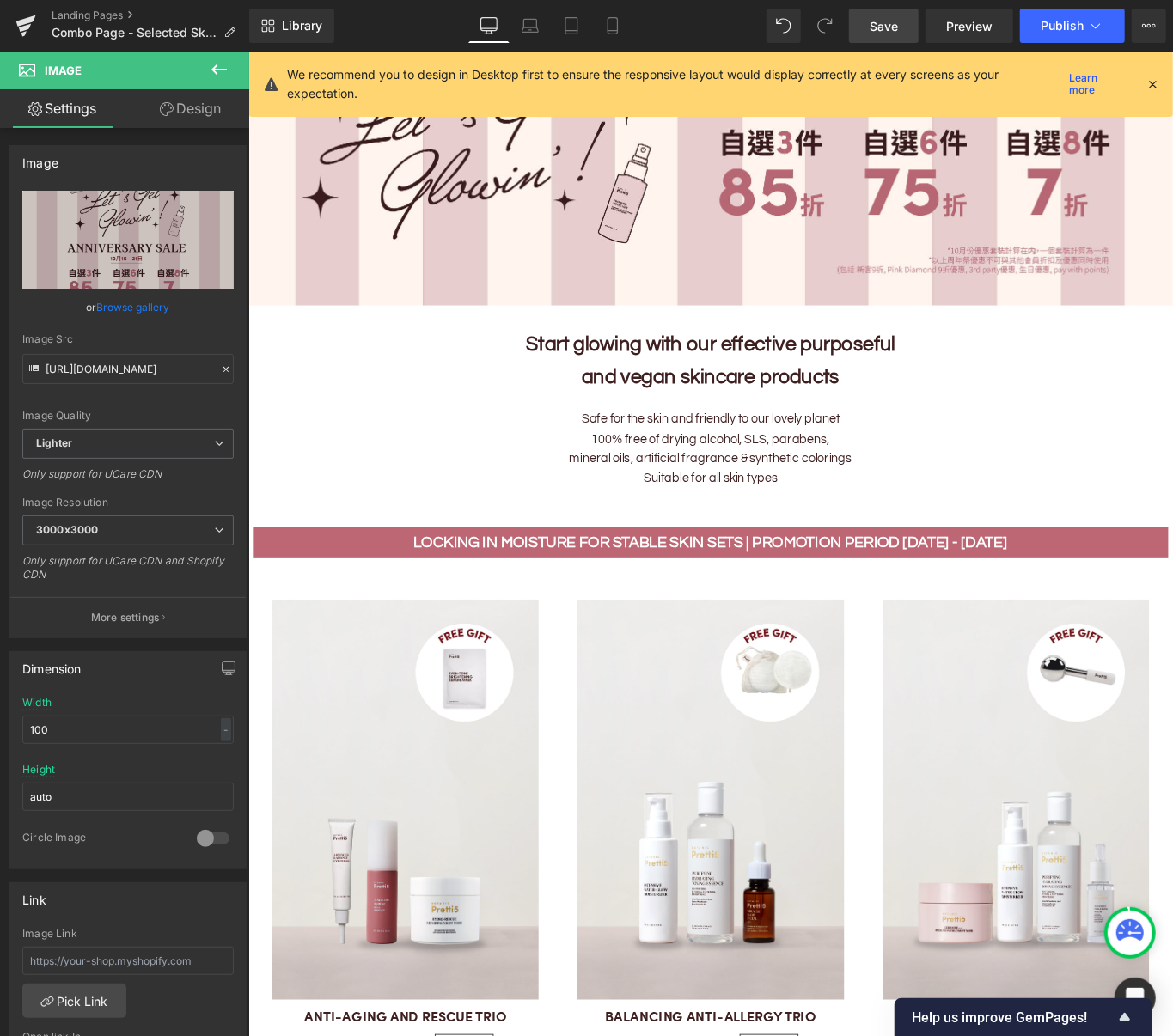
scroll to position [229, 0]
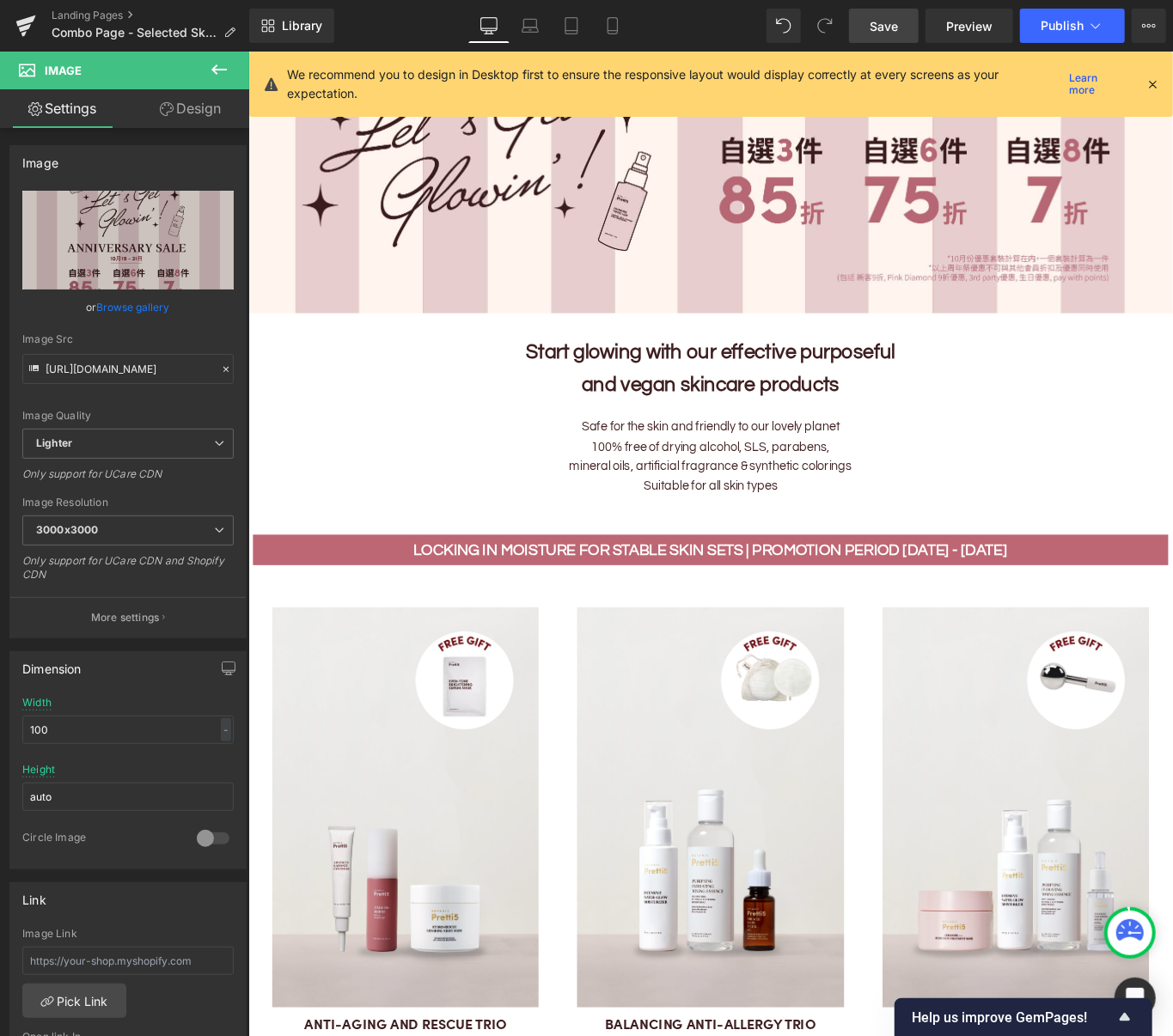
click at [880, 18] on span "Save" at bounding box center [883, 26] width 28 height 18
